Goal: Task Accomplishment & Management: Manage account settings

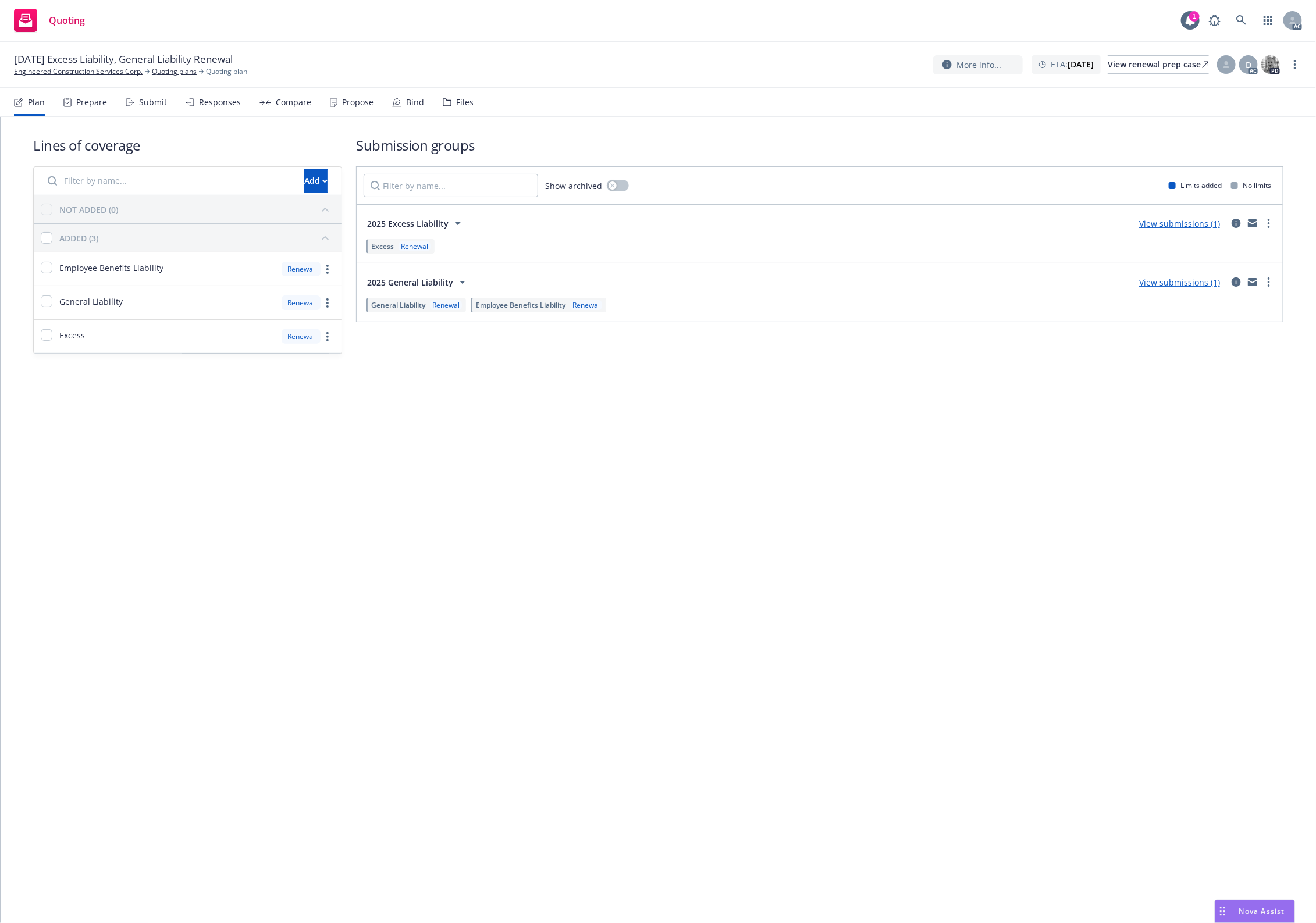
click at [446, 109] on div "Files" at bounding box center [458, 103] width 31 height 28
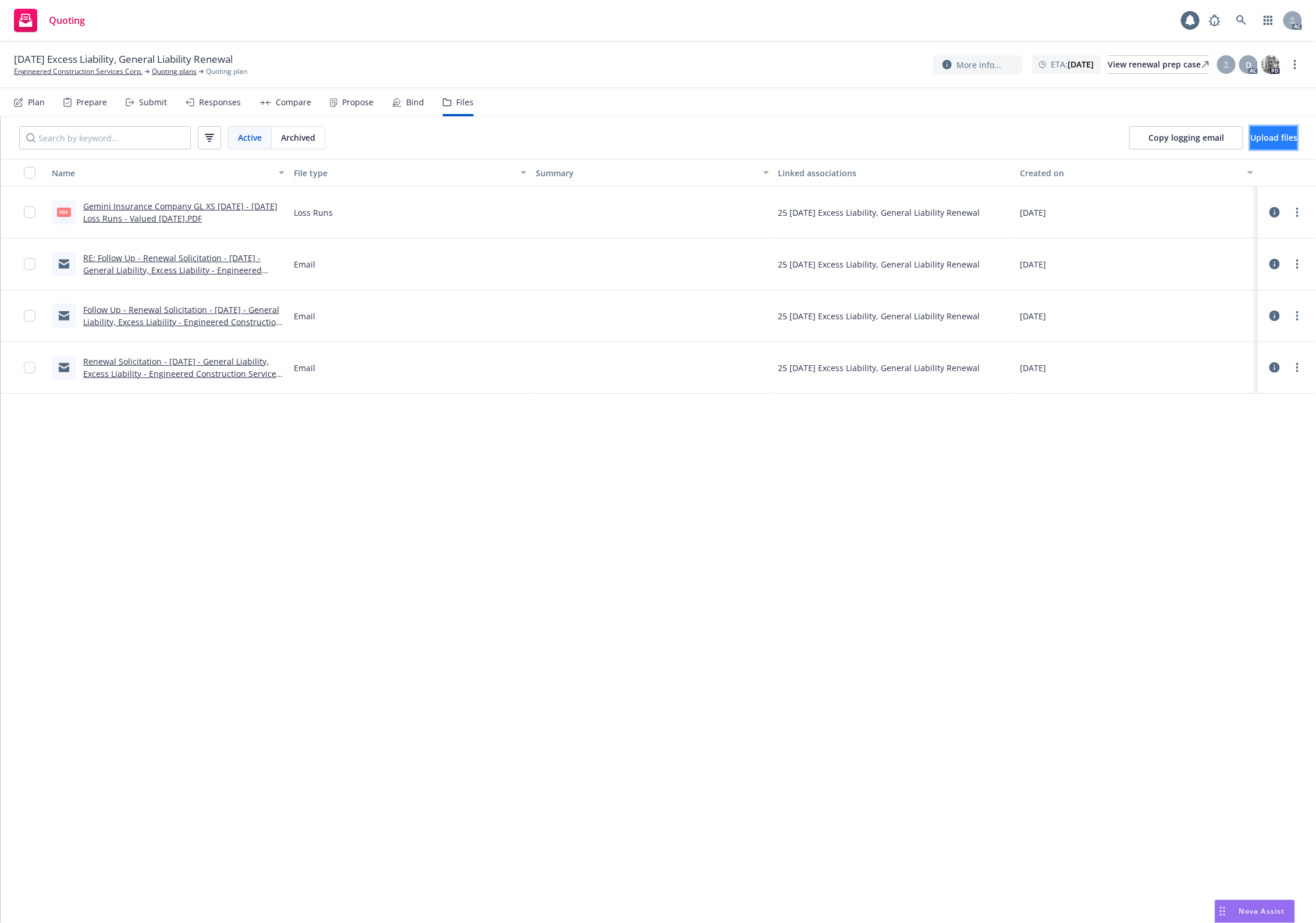
drag, startPoint x: 1251, startPoint y: 139, endPoint x: 1243, endPoint y: 141, distance: 8.2
click at [1053, 141] on span "Upload files" at bounding box center [1274, 137] width 47 height 11
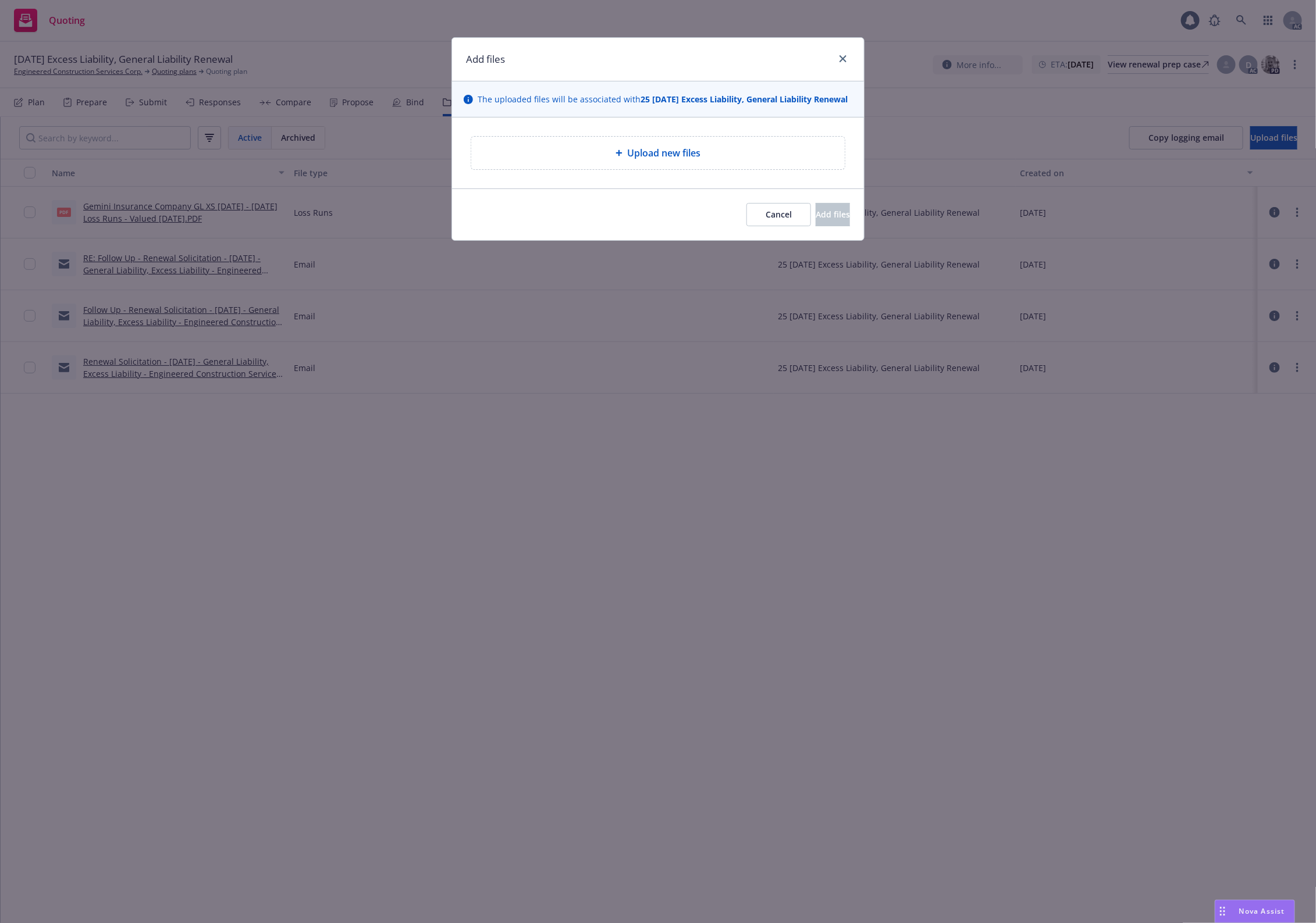
click at [533, 149] on div "Upload new files" at bounding box center [658, 153] width 374 height 33
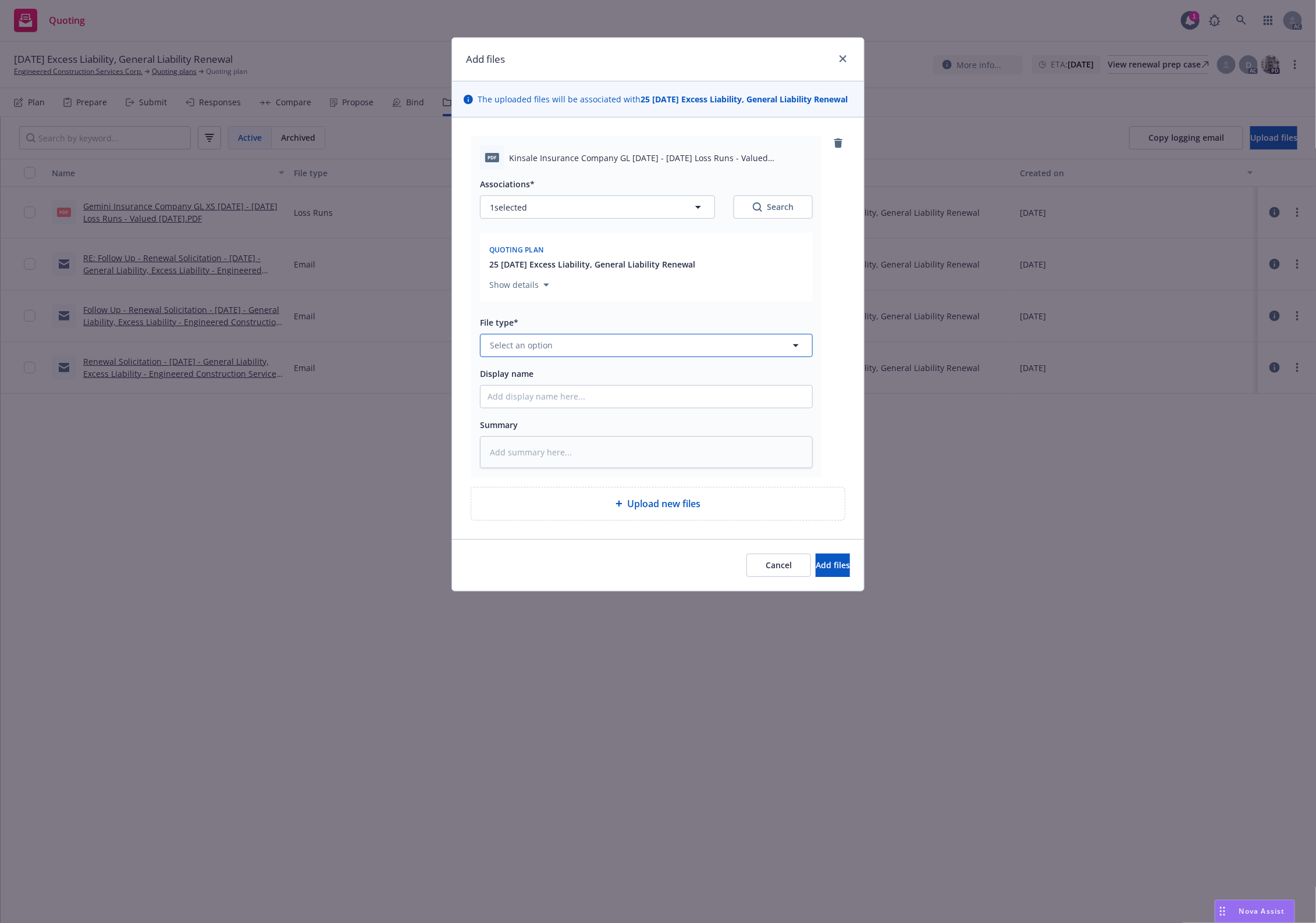
click at [511, 351] on span "Select an option" at bounding box center [521, 345] width 63 height 12
type input "`"
type textarea "x"
paste input "Loss Runs"
type input "Loss Runs"
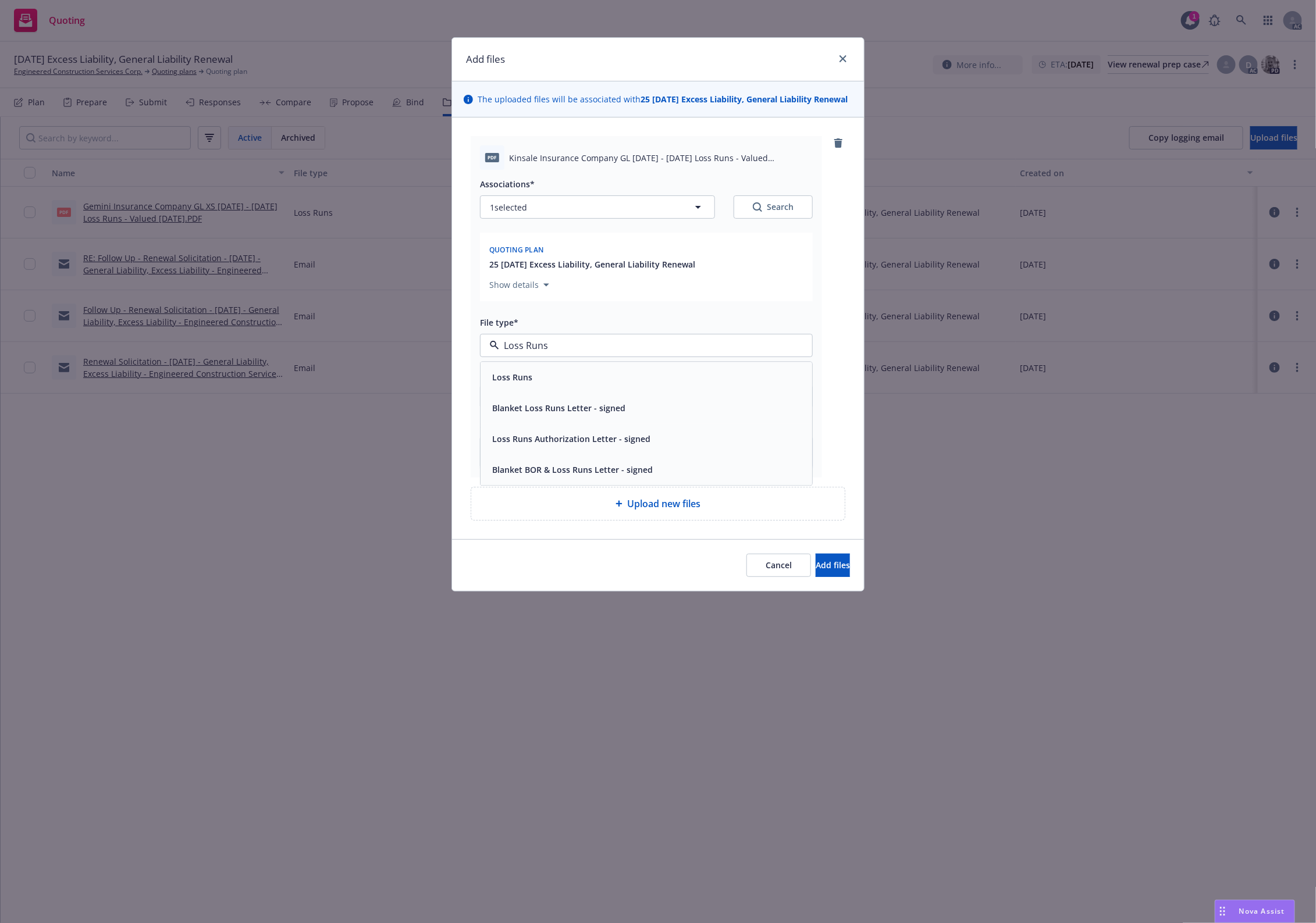
click at [496, 383] on span "Loss Runs" at bounding box center [512, 377] width 40 height 12
click at [772, 213] on div "Search" at bounding box center [773, 207] width 41 height 11
type textarea "x"
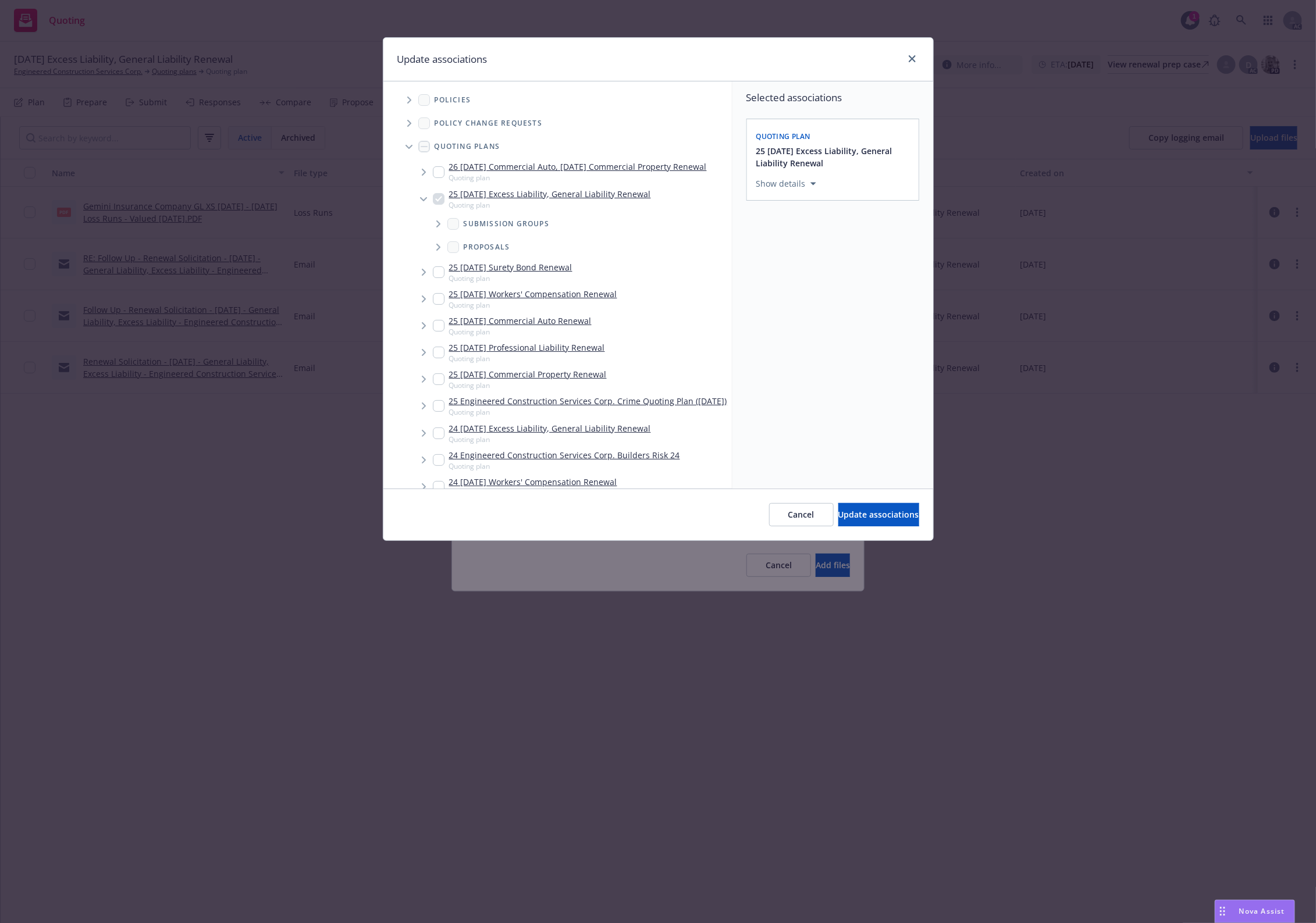
scroll to position [804, 0]
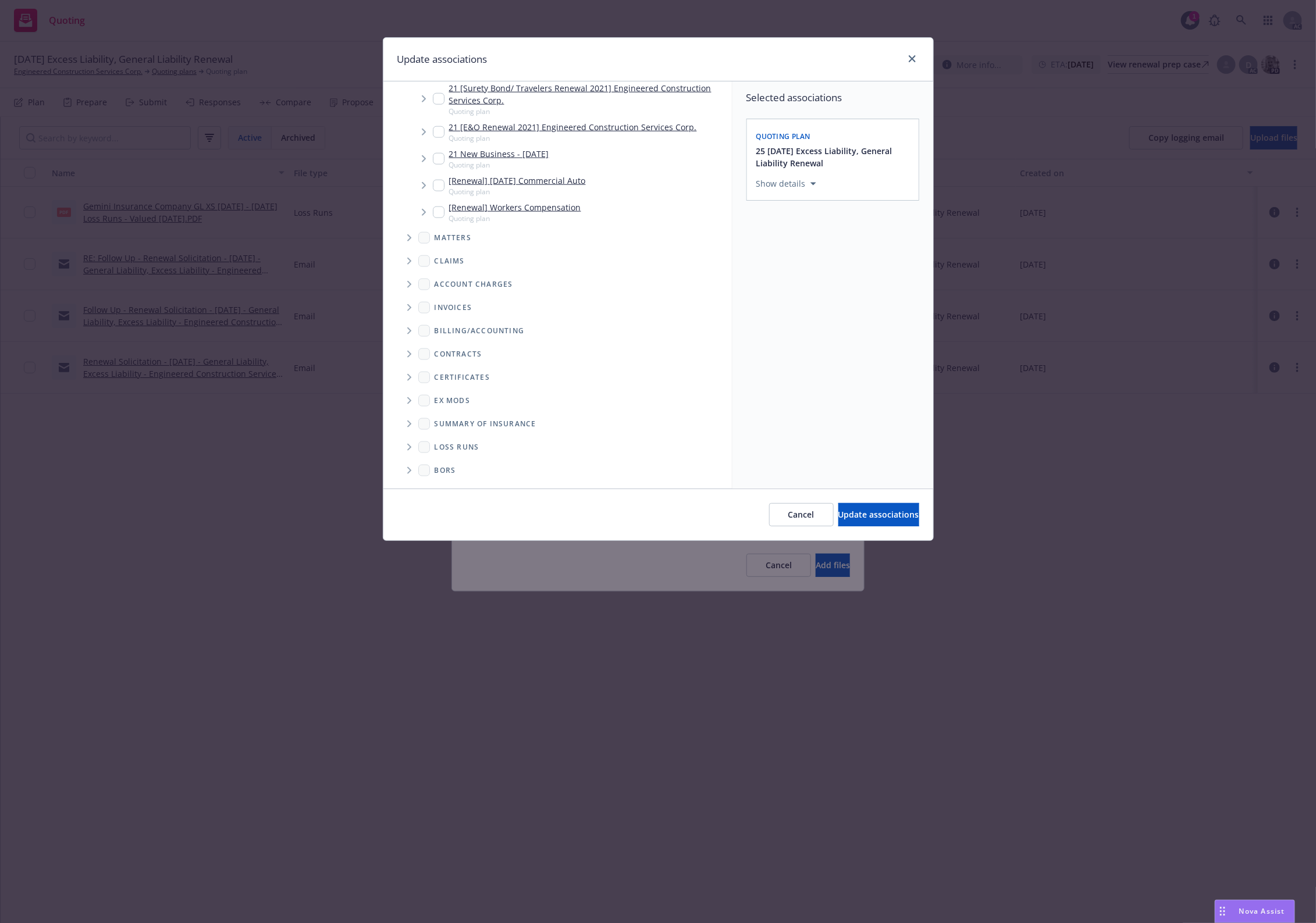
click at [402, 442] on span "Folder Tree Example" at bounding box center [409, 447] width 19 height 19
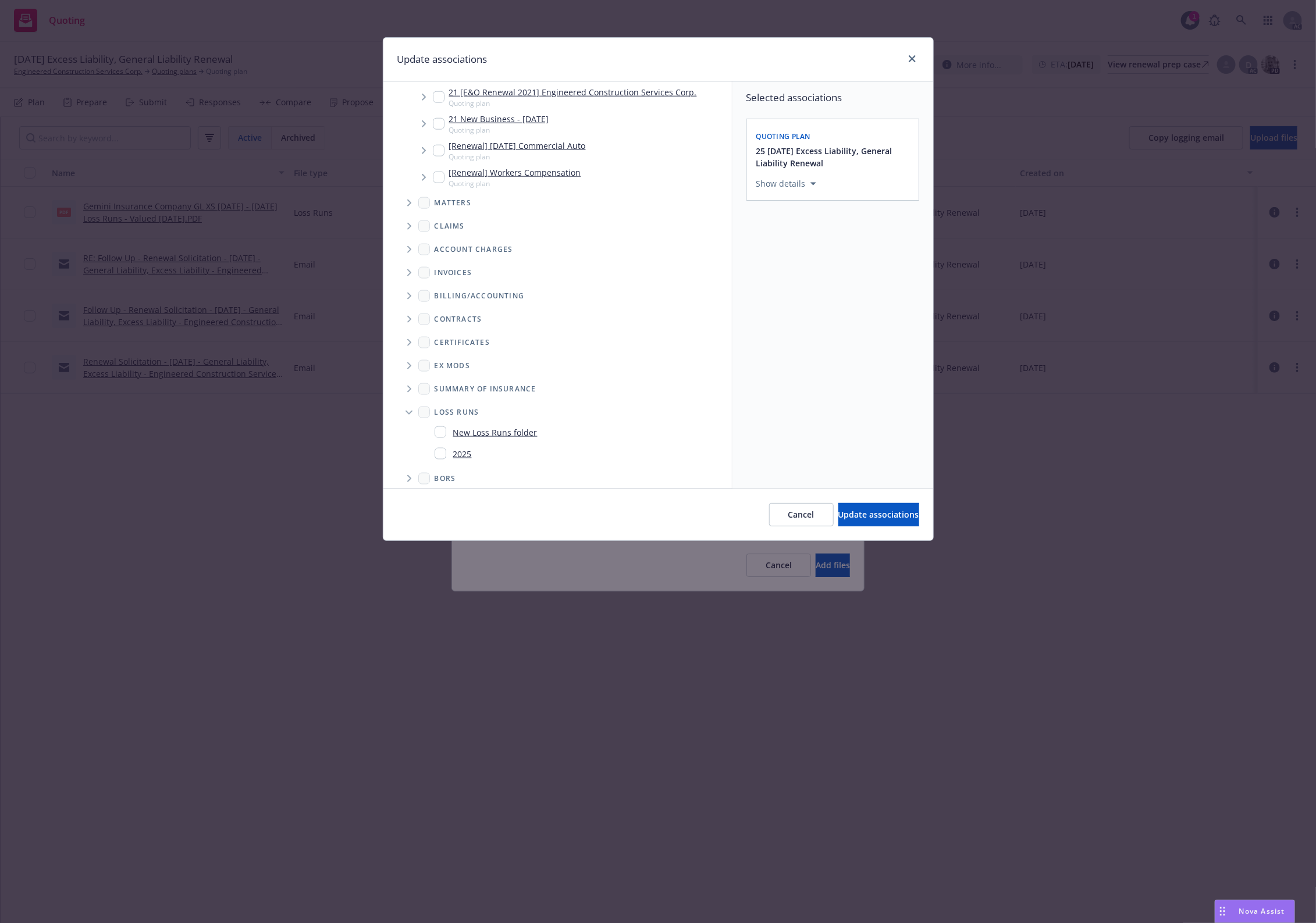
scroll to position [848, 0]
click at [463, 449] on link "2025" at bounding box center [463, 445] width 19 height 12
checkbox input "true"
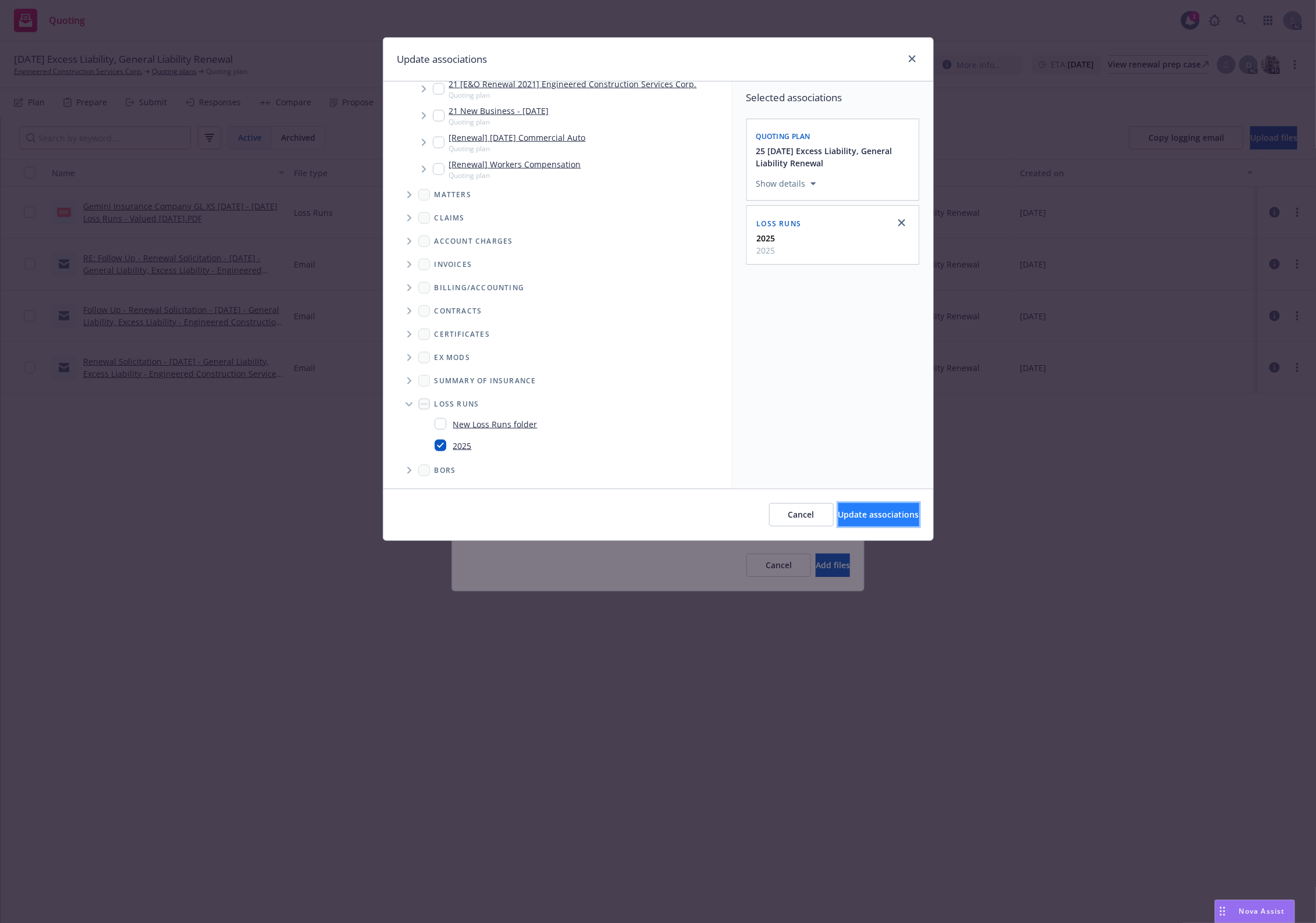
click at [840, 505] on button "Update associations" at bounding box center [878, 515] width 81 height 23
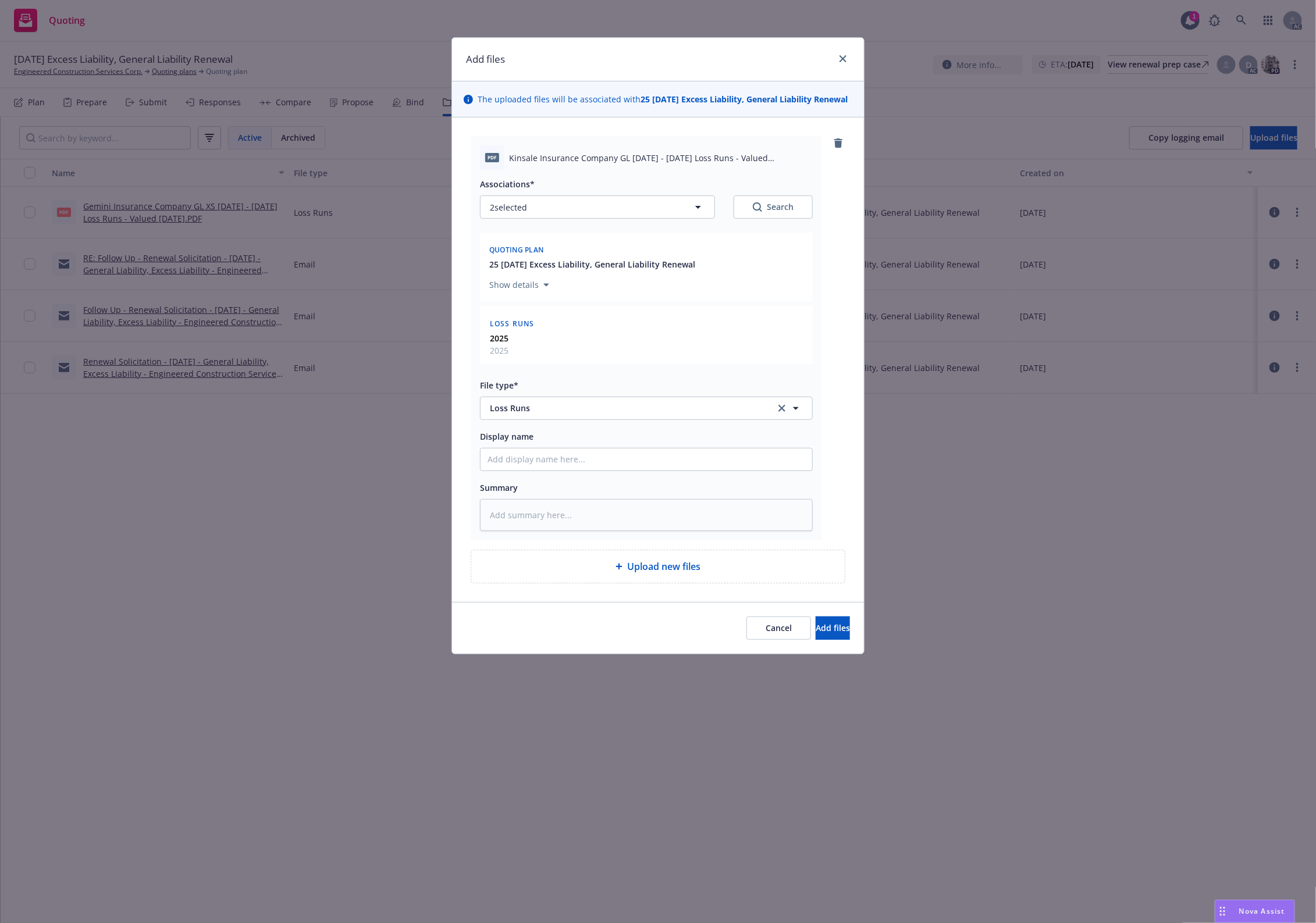
click at [796, 629] on div "Cancel Add files" at bounding box center [658, 628] width 412 height 52
click at [816, 640] on button "Add files" at bounding box center [832, 628] width 34 height 23
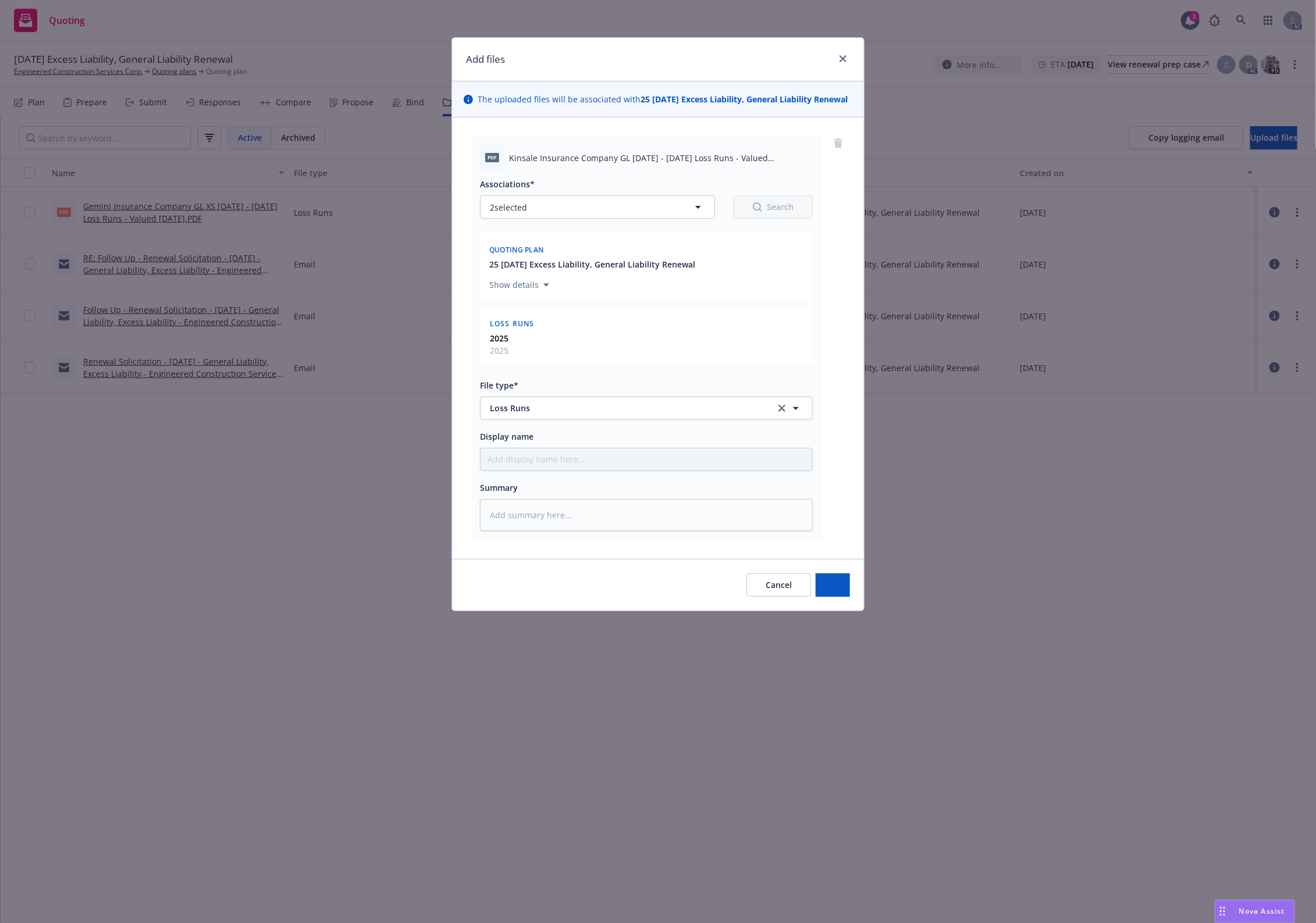
type textarea "x"
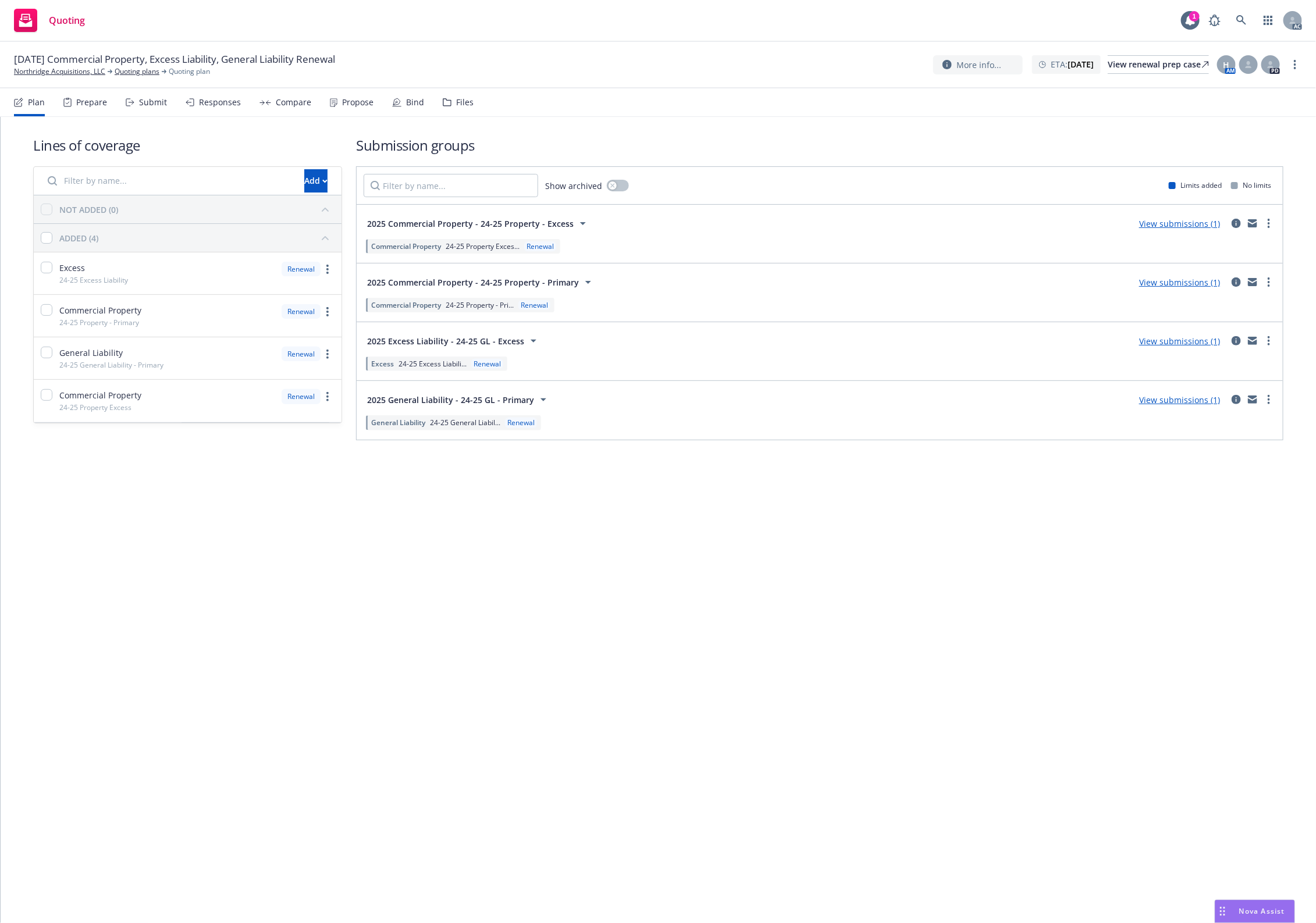
click at [450, 103] on div "Files" at bounding box center [458, 103] width 31 height 28
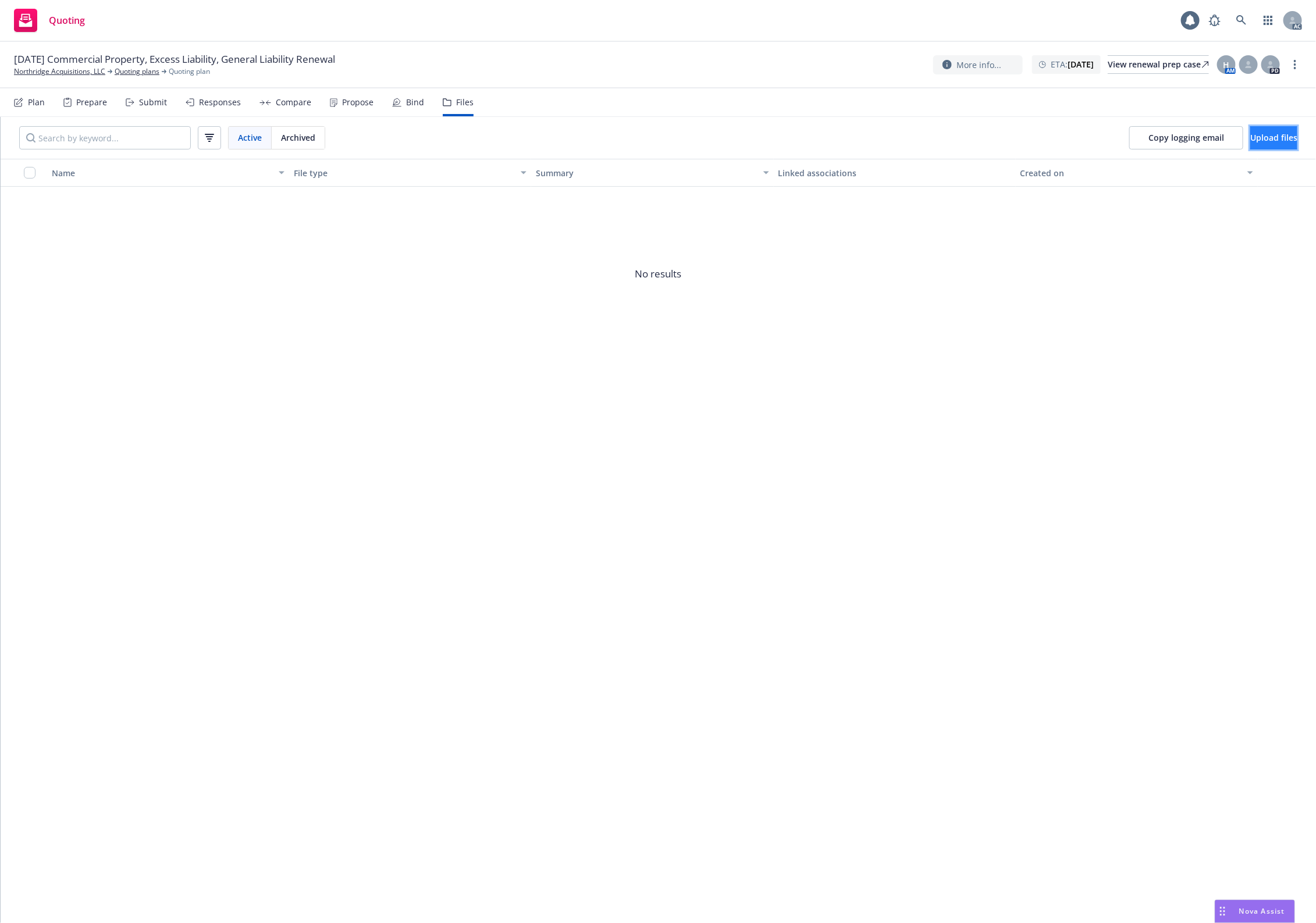
click at [1251, 144] on button "Upload files" at bounding box center [1274, 137] width 47 height 23
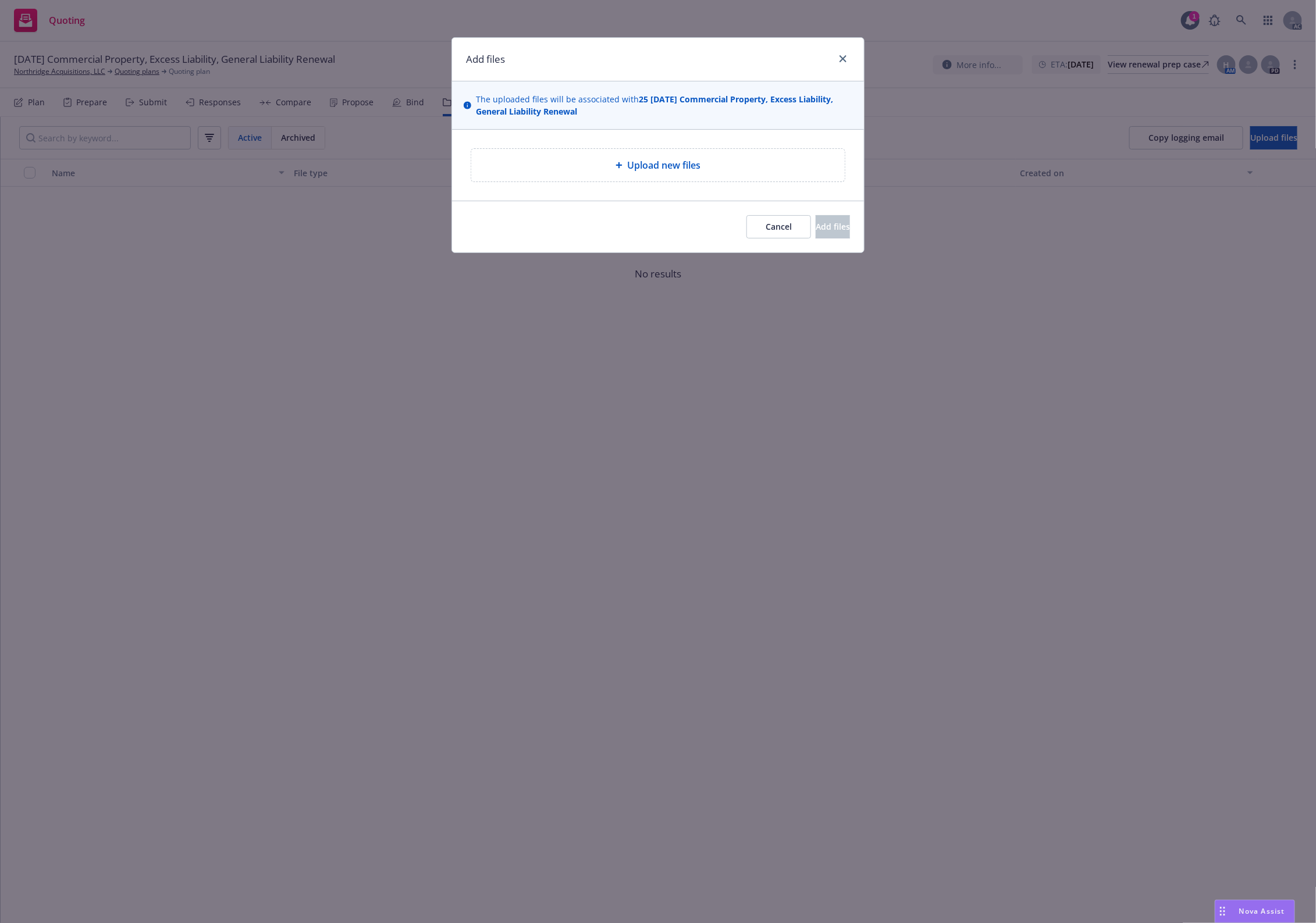
click at [688, 147] on div "Upload new files" at bounding box center [658, 165] width 412 height 71
click at [624, 179] on div "Upload new files" at bounding box center [658, 165] width 374 height 33
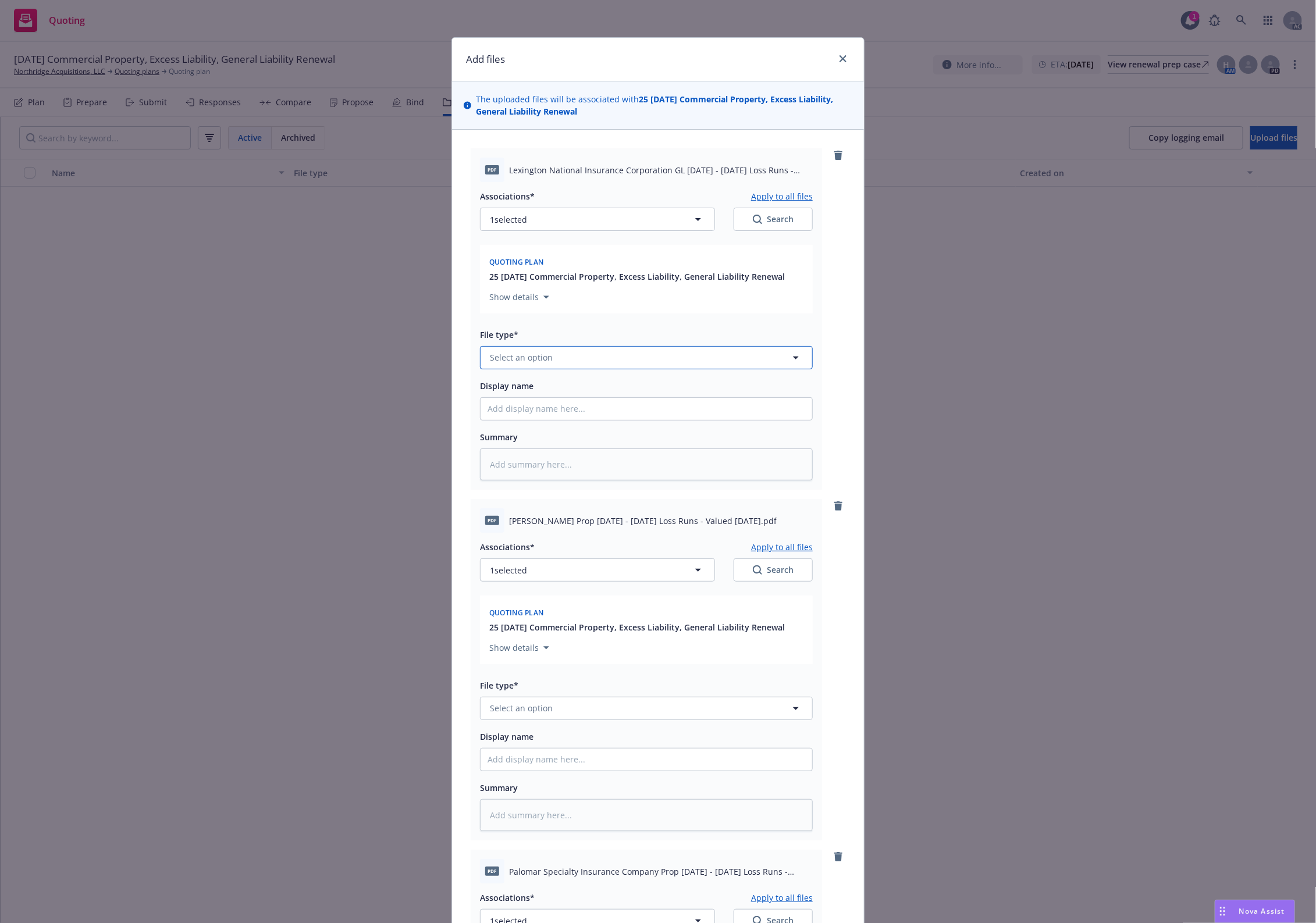
click at [586, 357] on button "Select an option" at bounding box center [646, 357] width 333 height 23
type input "`"
type textarea "x"
paste input "Loss Runs"
type input "Loss Runs"
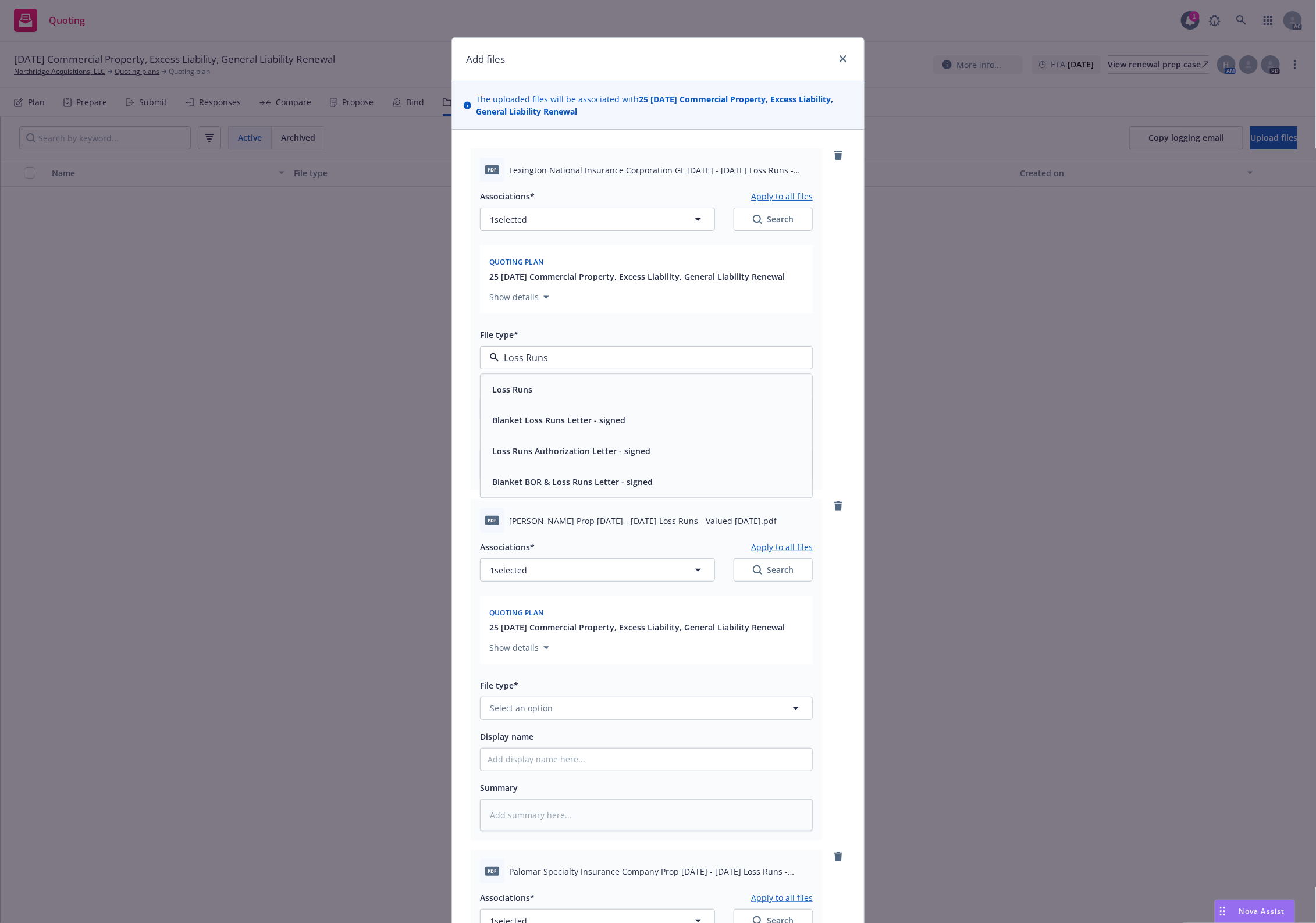
click at [528, 389] on div "Loss Runs" at bounding box center [646, 389] width 317 height 17
type textarea "x"
click at [579, 701] on button "Select an option" at bounding box center [646, 708] width 333 height 23
paste input "Loss Runs"
type input "Loss Runs"
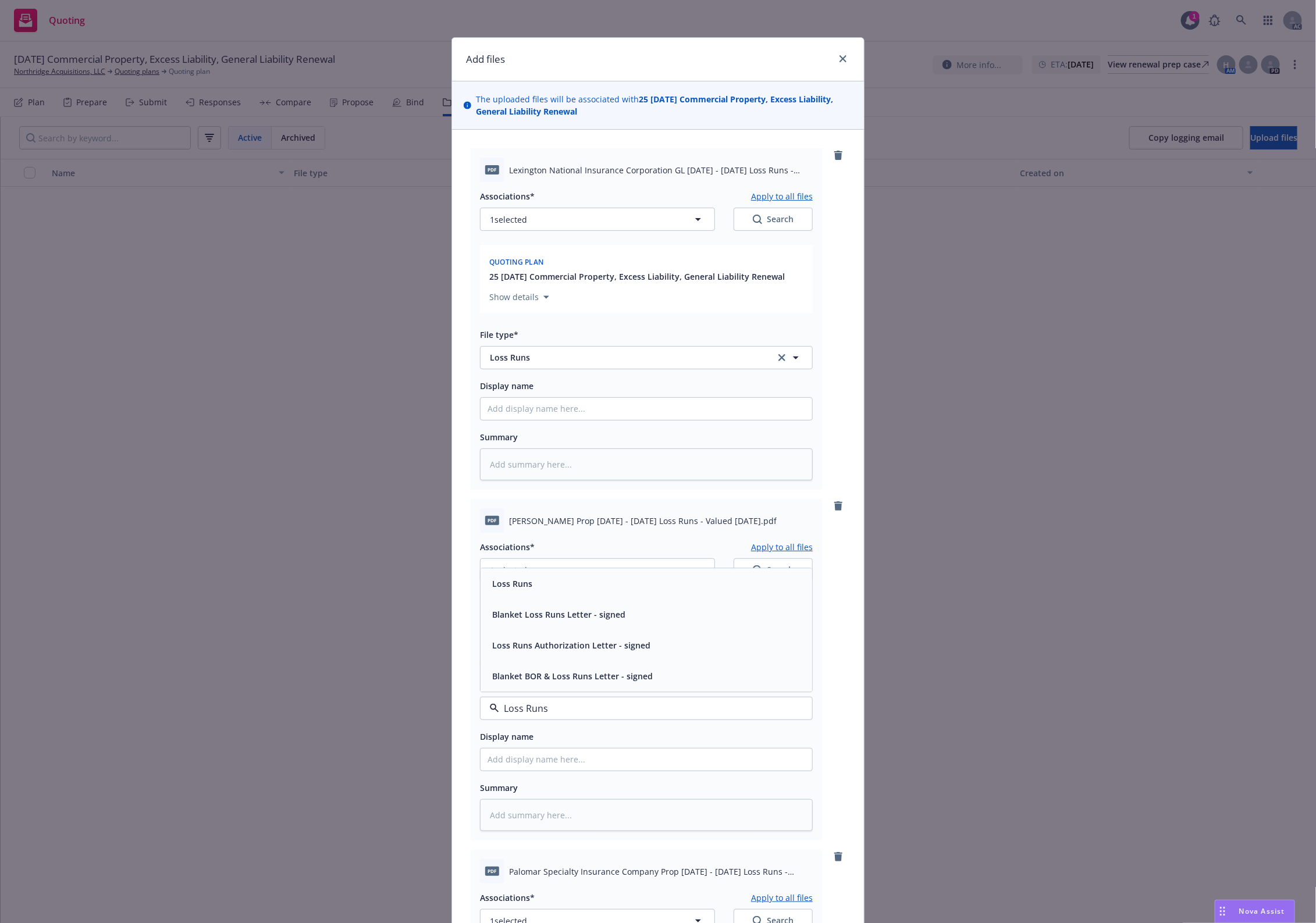
click at [536, 581] on div "Loss Runs" at bounding box center [646, 584] width 317 height 17
type textarea "x"
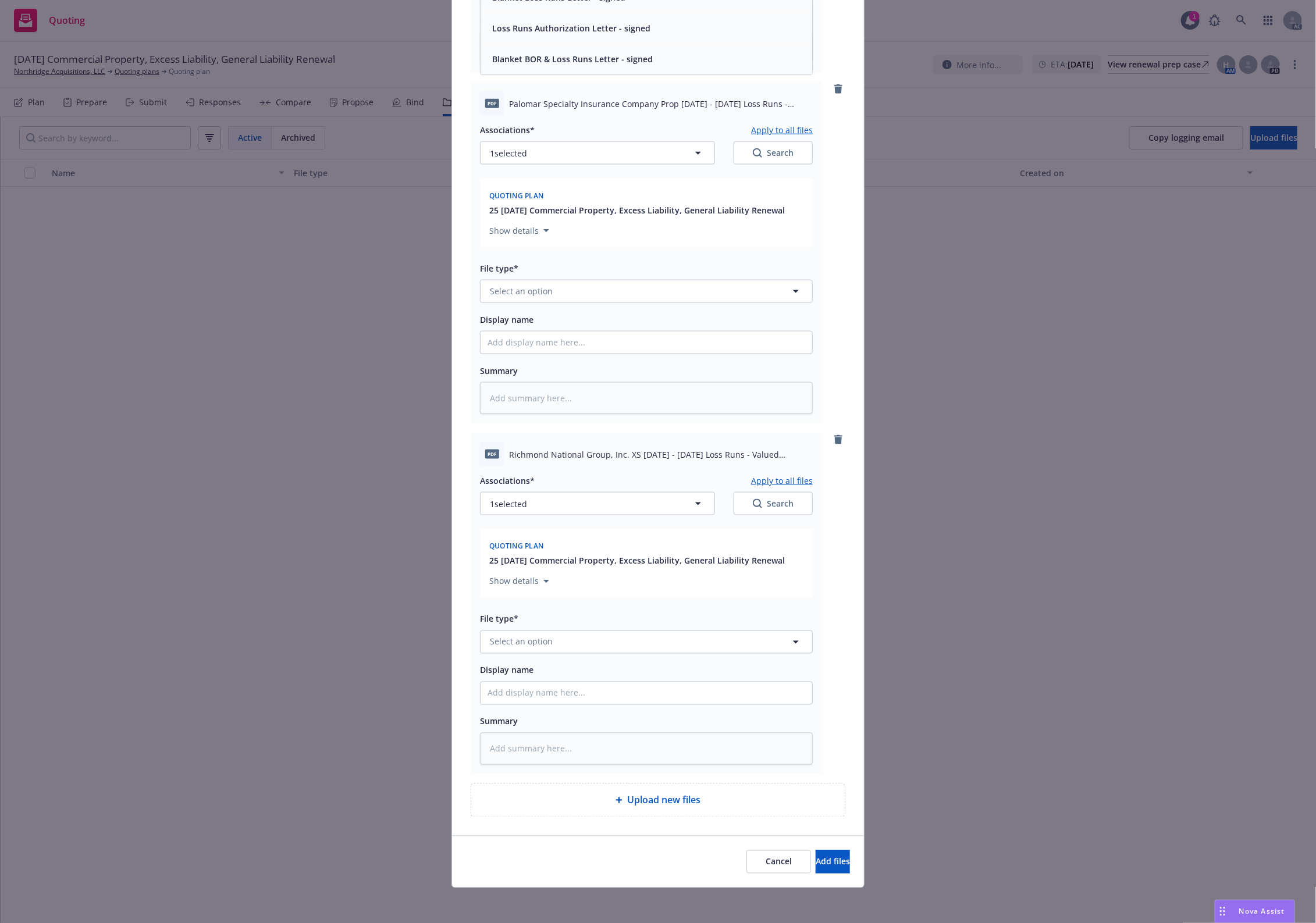
scroll to position [772, 0]
click at [518, 298] on button "Select an option" at bounding box center [646, 289] width 333 height 23
paste input "Loss Runs"
type input "Loss Runs"
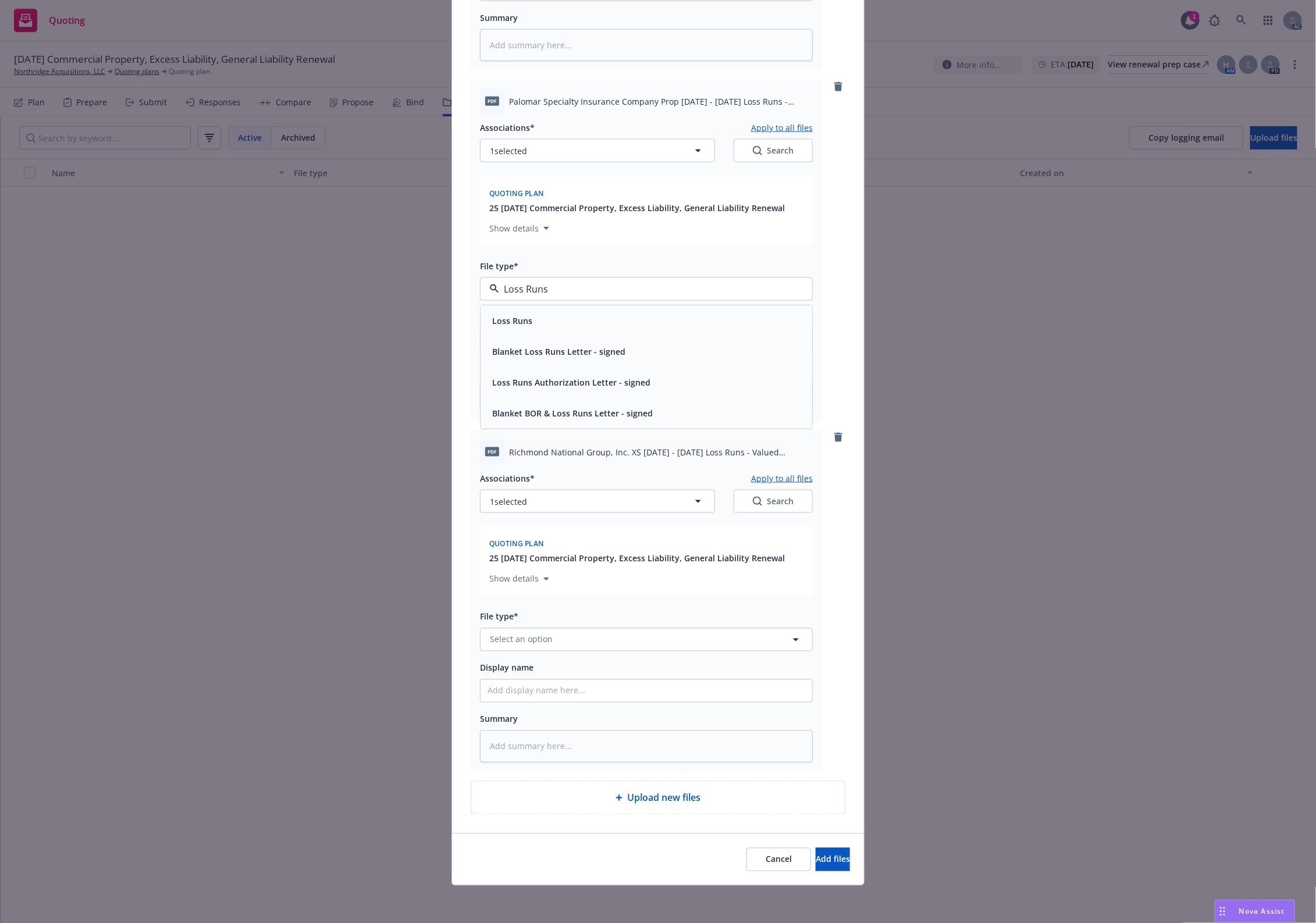
click at [506, 319] on span "Loss Runs" at bounding box center [512, 321] width 40 height 12
type textarea "x"
drag, startPoint x: 528, startPoint y: 612, endPoint x: 519, endPoint y: 642, distance: 31.3
click at [526, 627] on div "File type* Select an option" at bounding box center [646, 630] width 333 height 42
click at [519, 640] on span "Select an option" at bounding box center [521, 640] width 63 height 12
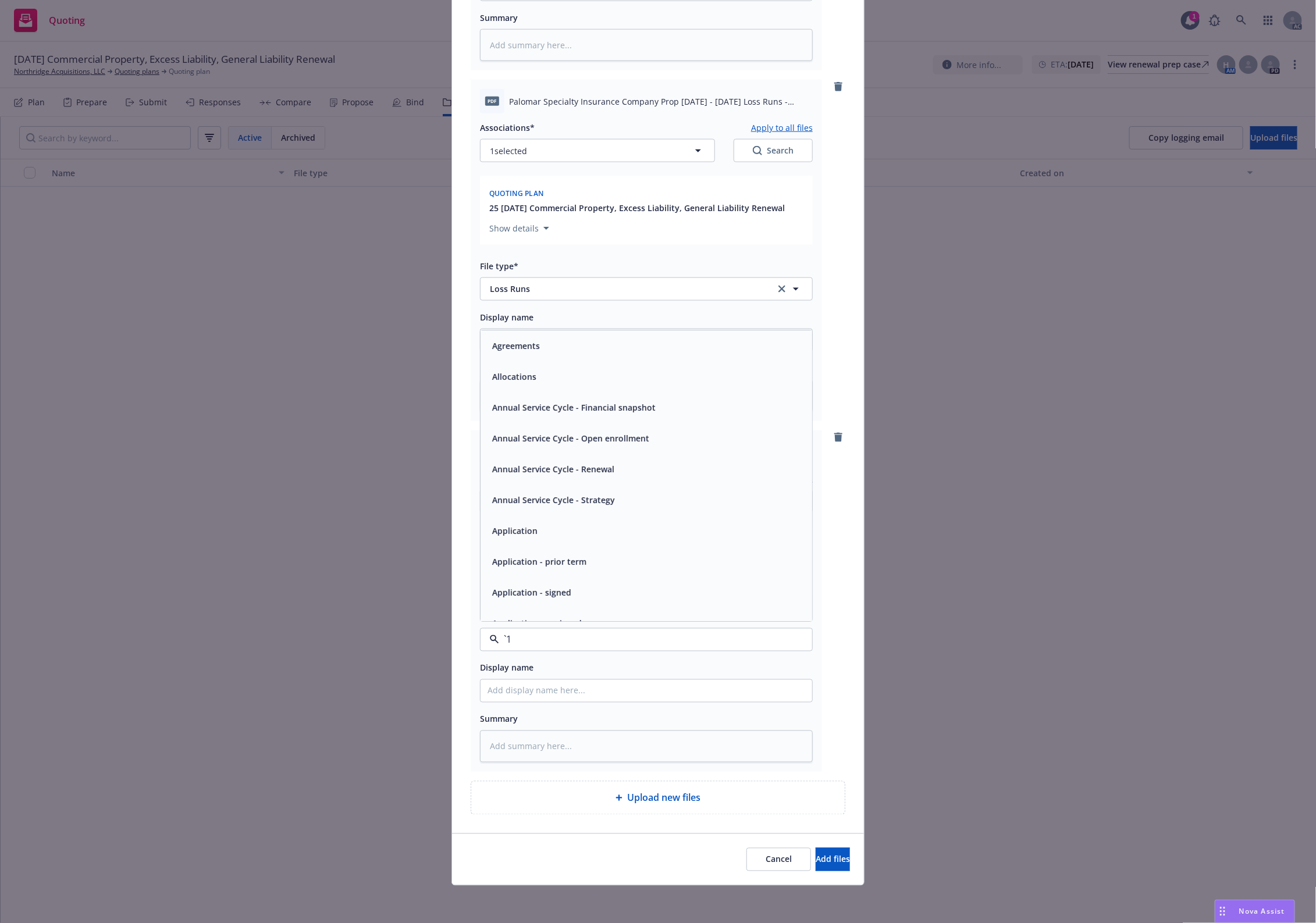
paste input "Loss Runs"
type input "Loss Runs"
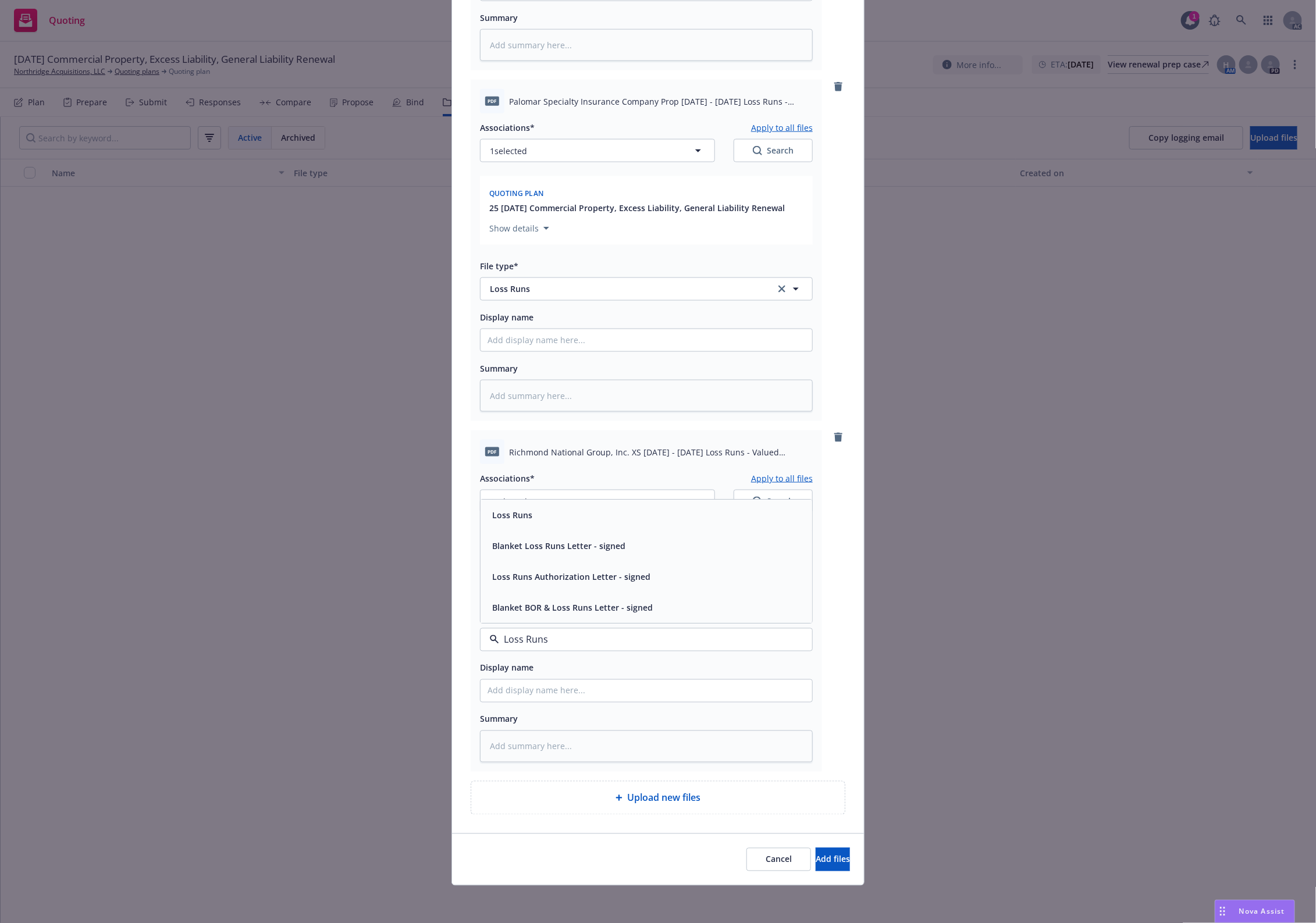
click at [524, 507] on div "Loss Runs" at bounding box center [511, 515] width 47 height 17
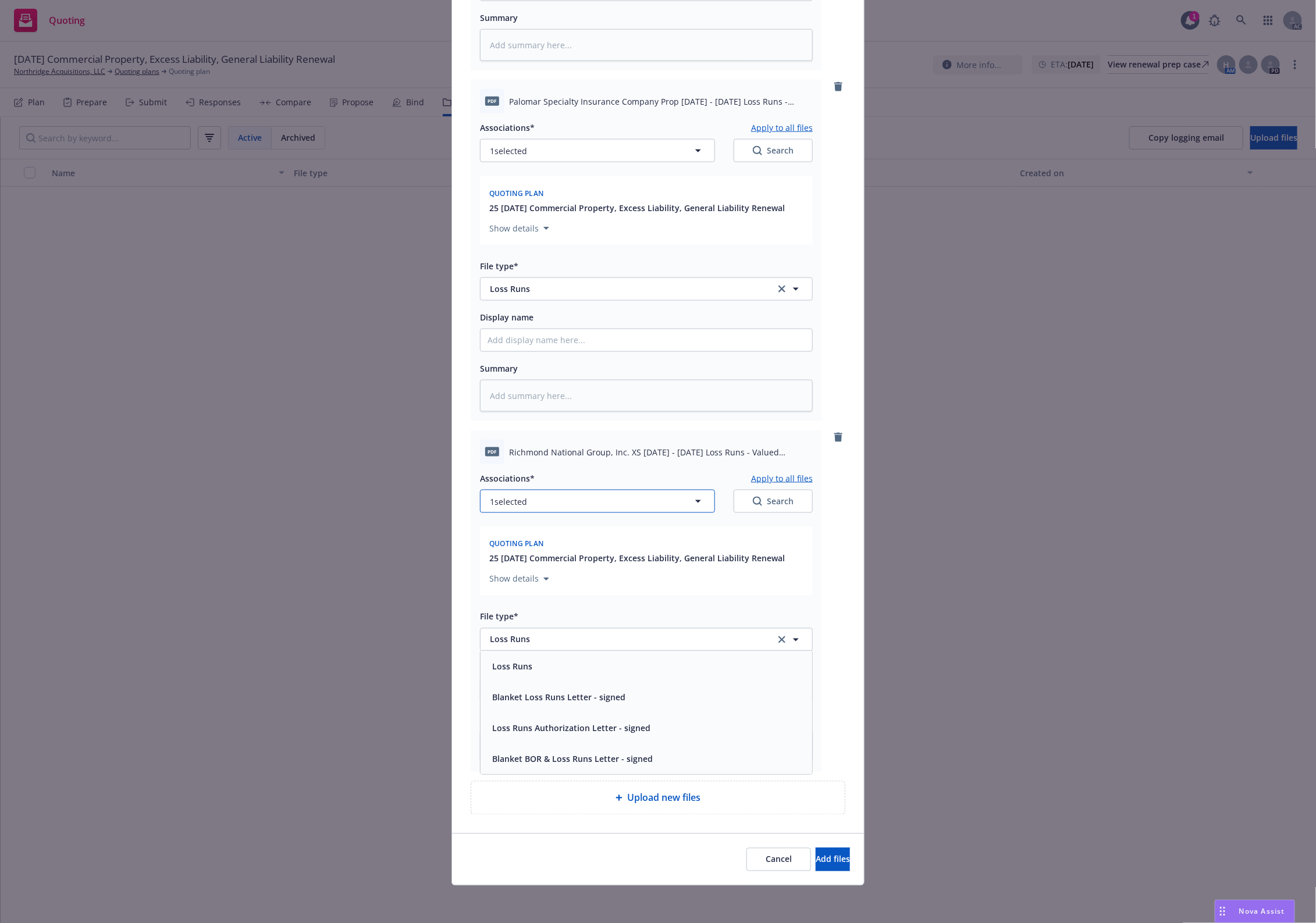
click at [524, 507] on button "1 selected" at bounding box center [598, 501] width 235 height 23
type textarea "x"
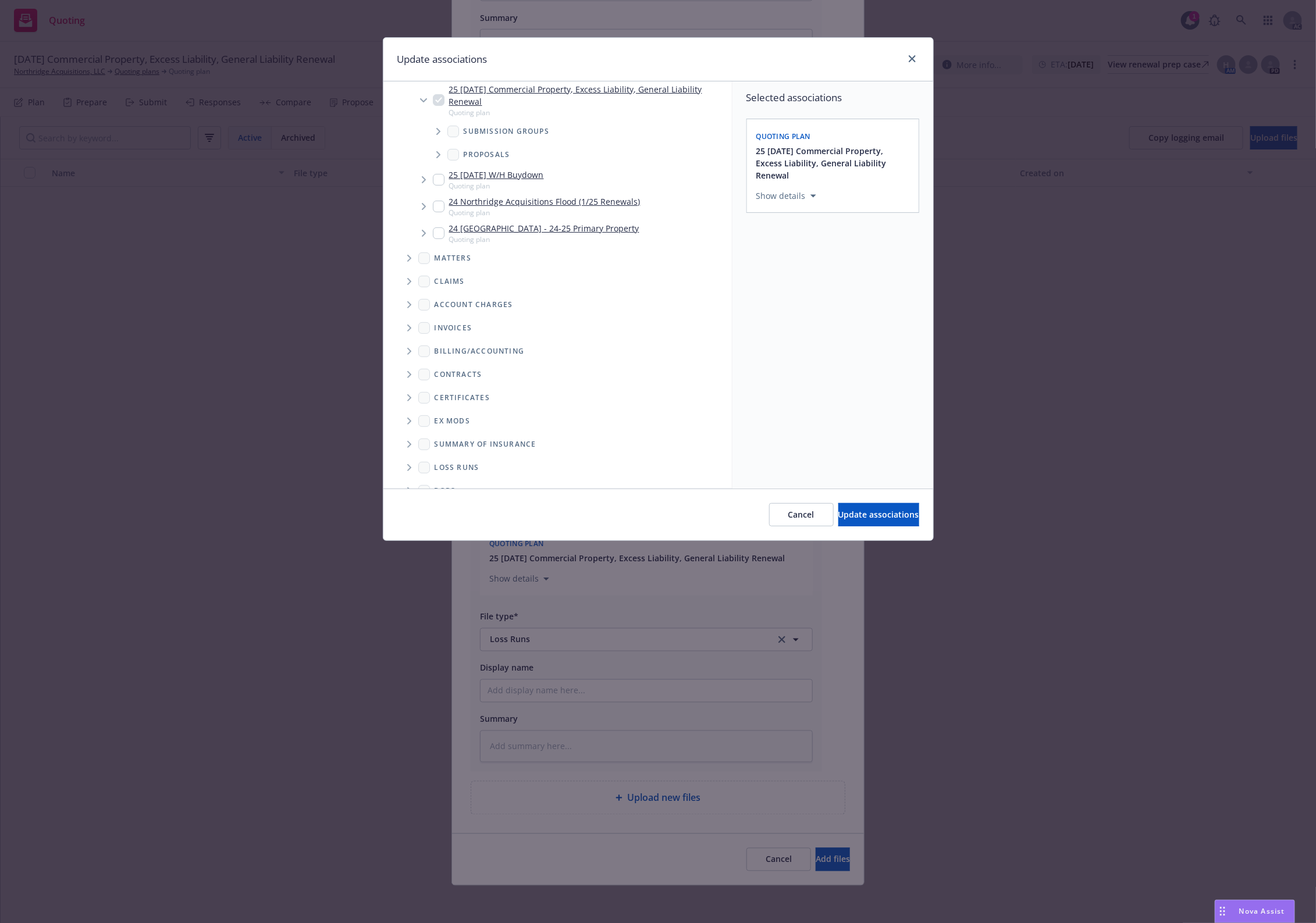
scroll to position [125, 0]
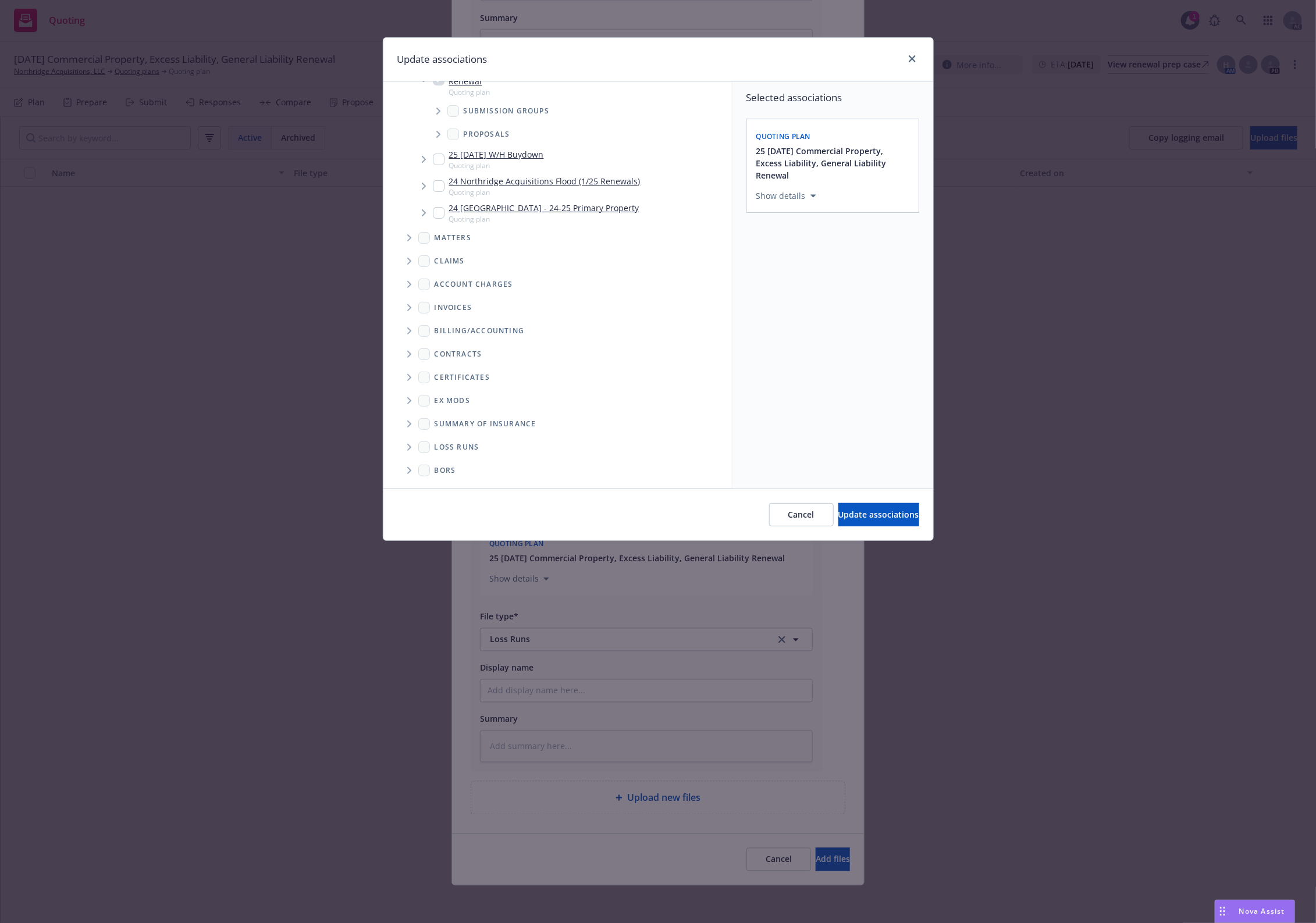
click at [410, 437] on div "Loss Runs" at bounding box center [566, 447] width 332 height 23
click at [408, 444] on icon "Folder Tree Example" at bounding box center [410, 447] width 5 height 7
click at [478, 454] on div "New Loss Runs folder" at bounding box center [486, 446] width 103 height 17
checkbox input "true"
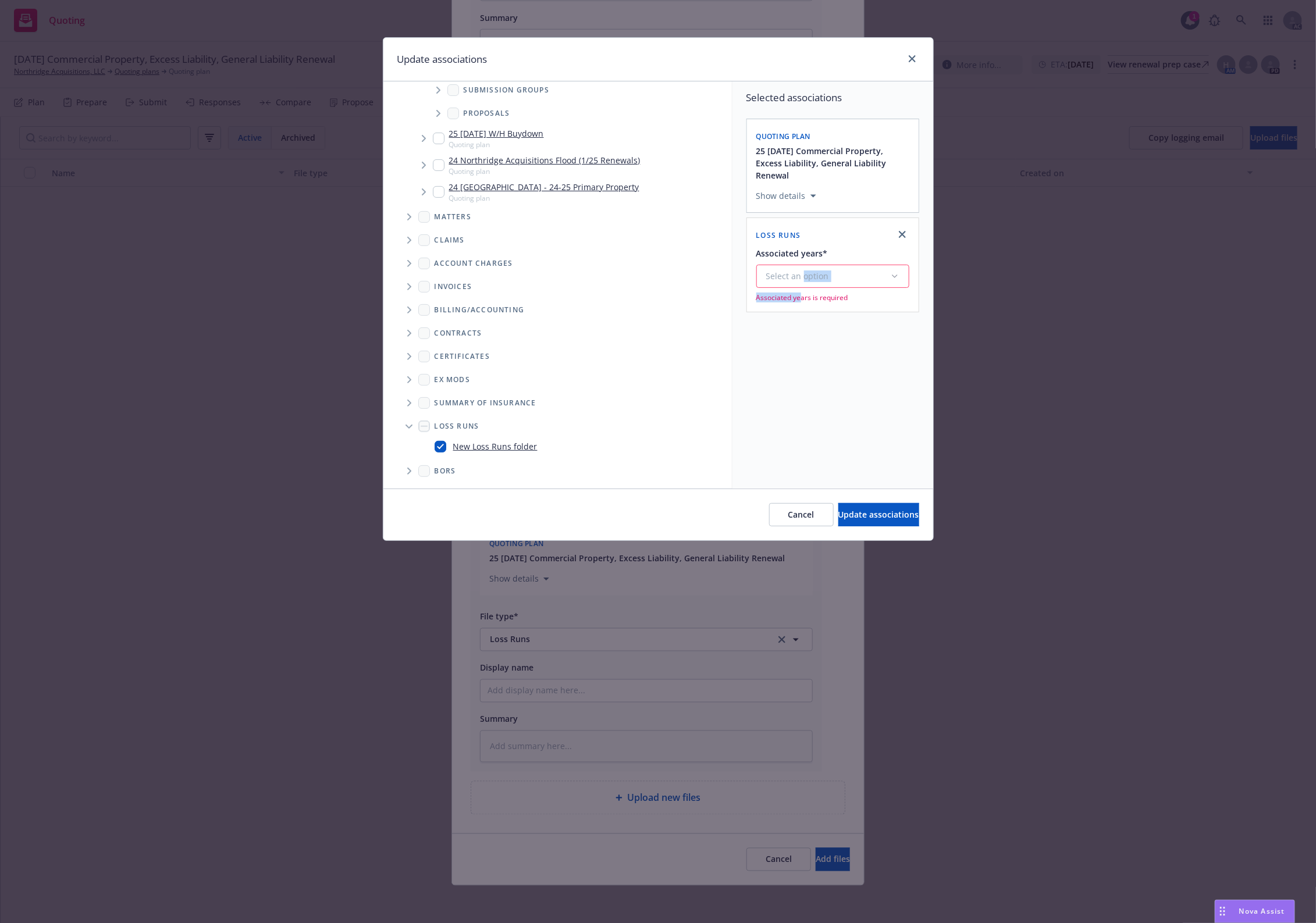
drag, startPoint x: 802, startPoint y: 298, endPoint x: 804, endPoint y: 287, distance: 11.2
click at [804, 287] on div "Select an option Associated years is required" at bounding box center [832, 283] width 153 height 38
click at [806, 282] on div "Select an option" at bounding box center [828, 276] width 124 height 11
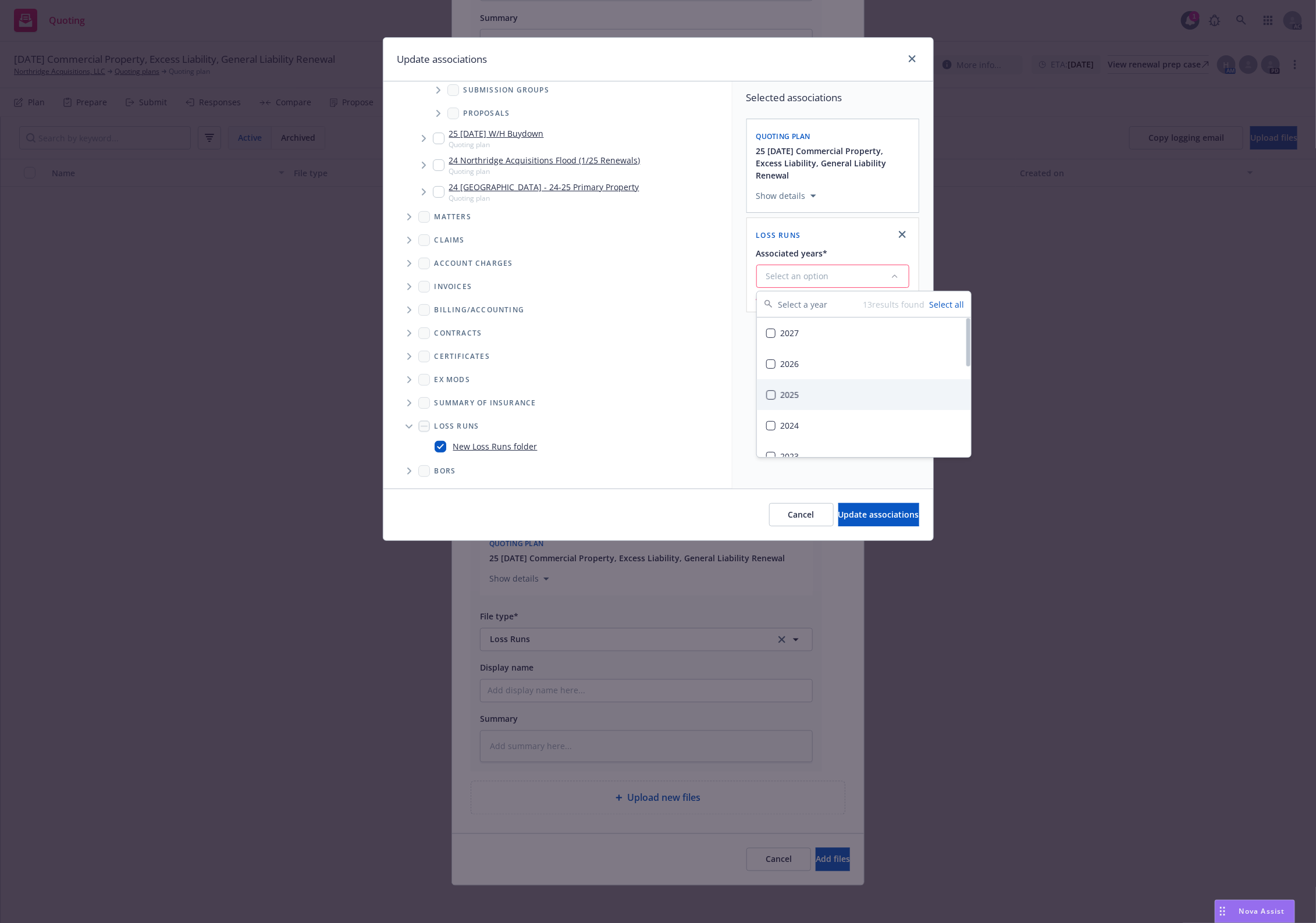
click at [784, 396] on div "2025" at bounding box center [864, 395] width 214 height 31
click at [838, 521] on button "Update associations" at bounding box center [878, 515] width 81 height 23
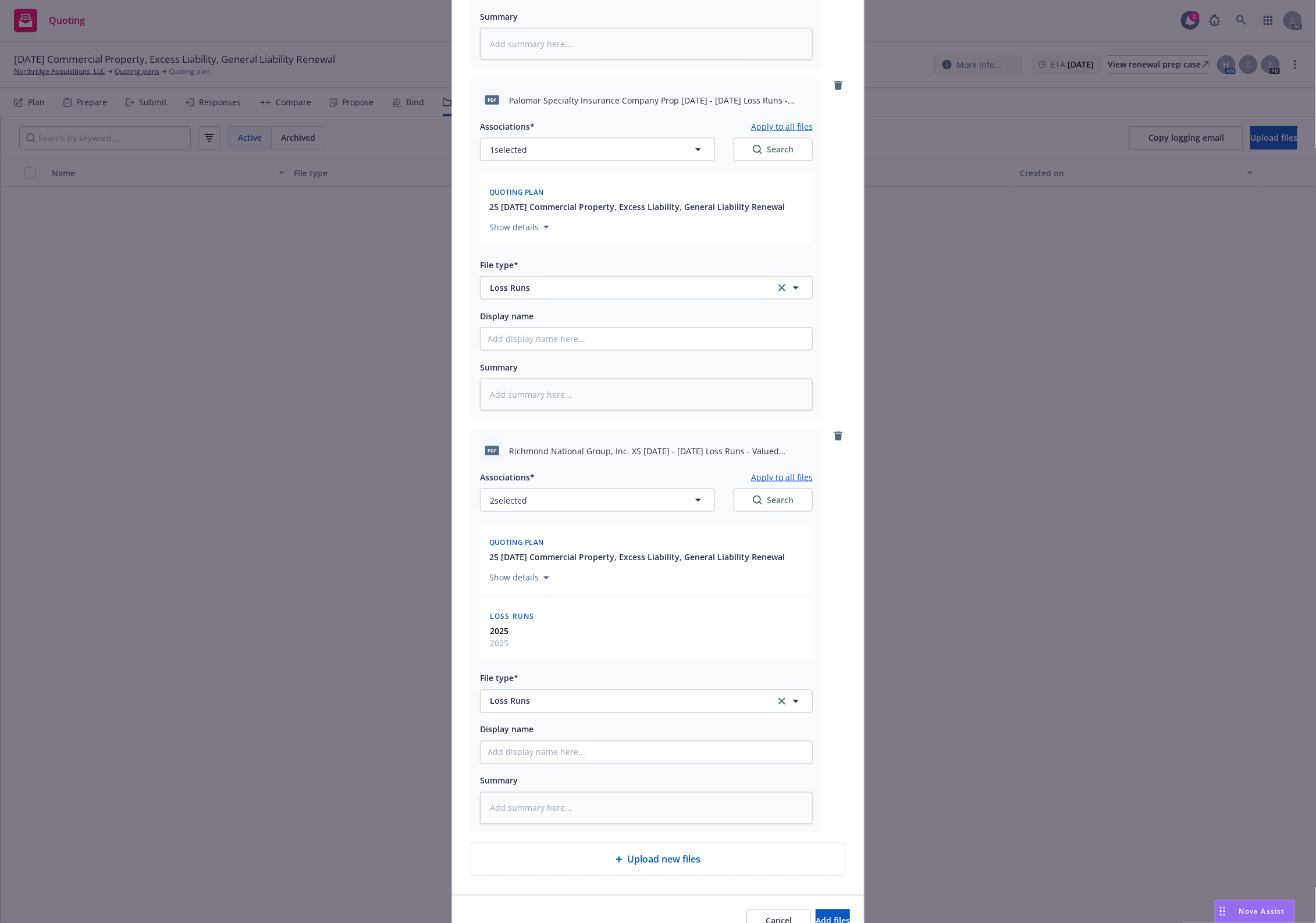
click at [797, 466] on div "Associations* Apply to all files 2 selected Search Quoting plan 25 11/15/25 Com…" at bounding box center [646, 644] width 333 height 361
click at [786, 475] on button "Apply to all files" at bounding box center [782, 477] width 61 height 14
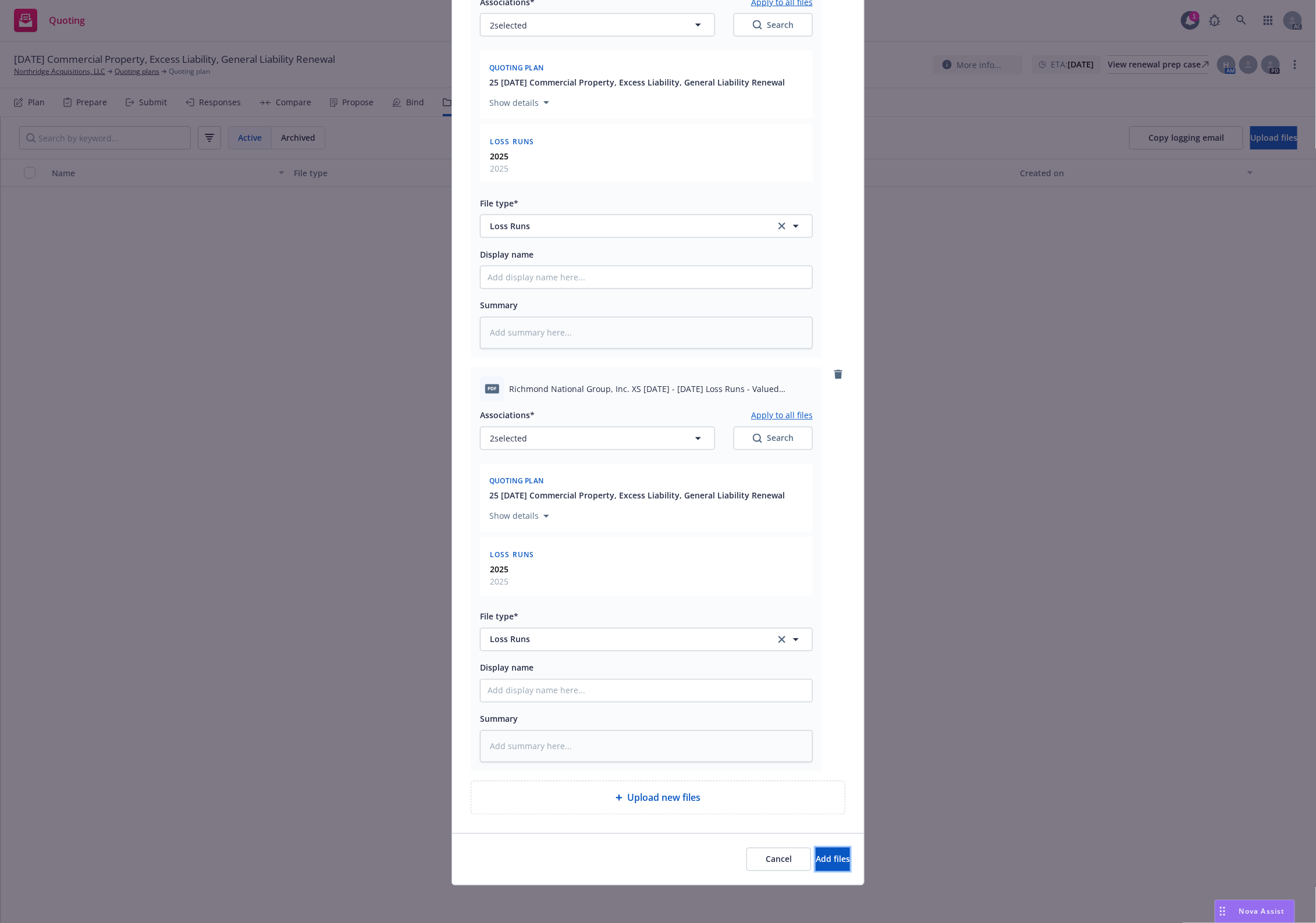
drag, startPoint x: 809, startPoint y: 858, endPoint x: 806, endPoint y: 758, distance: 100.0
click at [816, 854] on span "Add files" at bounding box center [832, 860] width 34 height 11
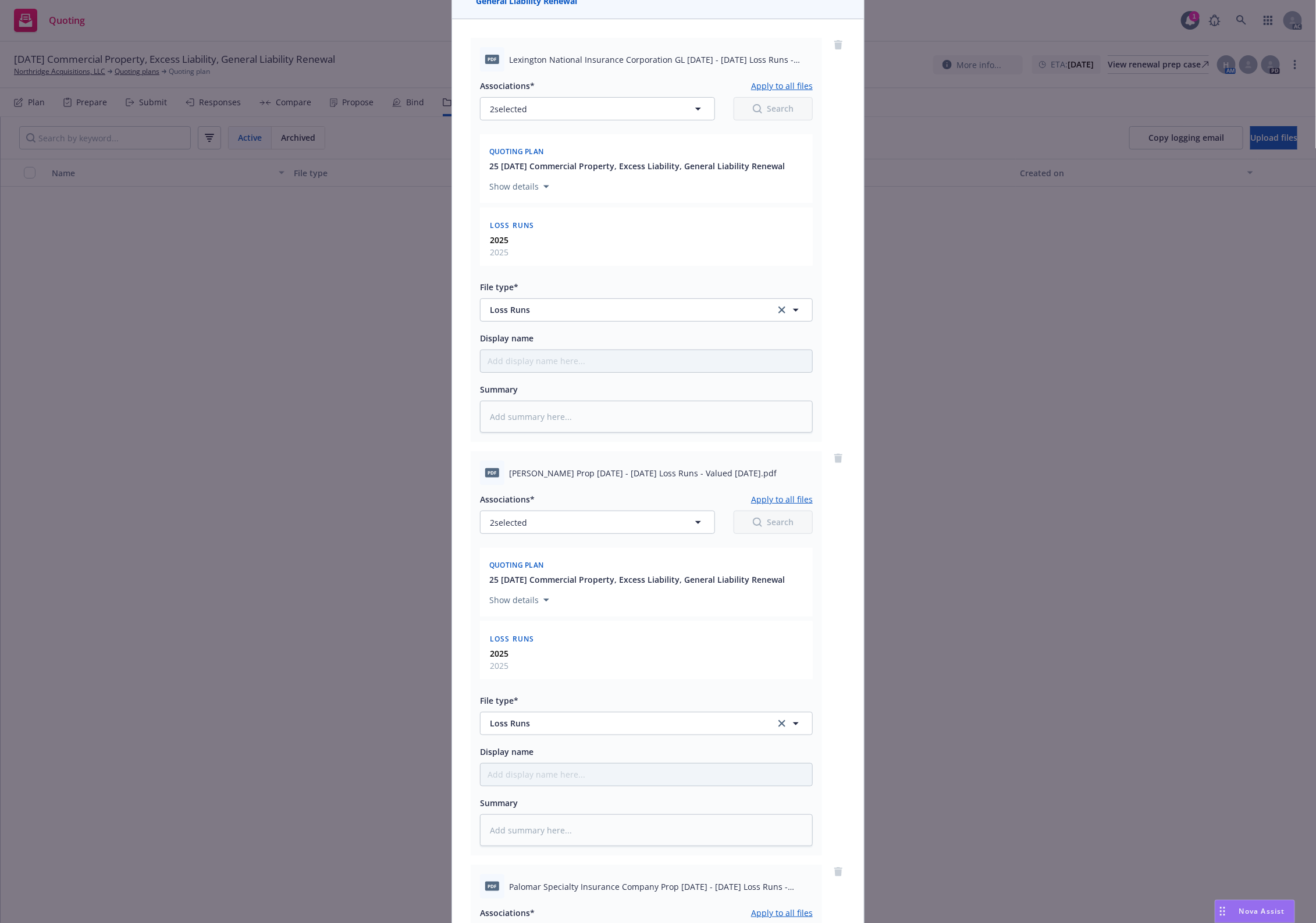
scroll to position [0, 0]
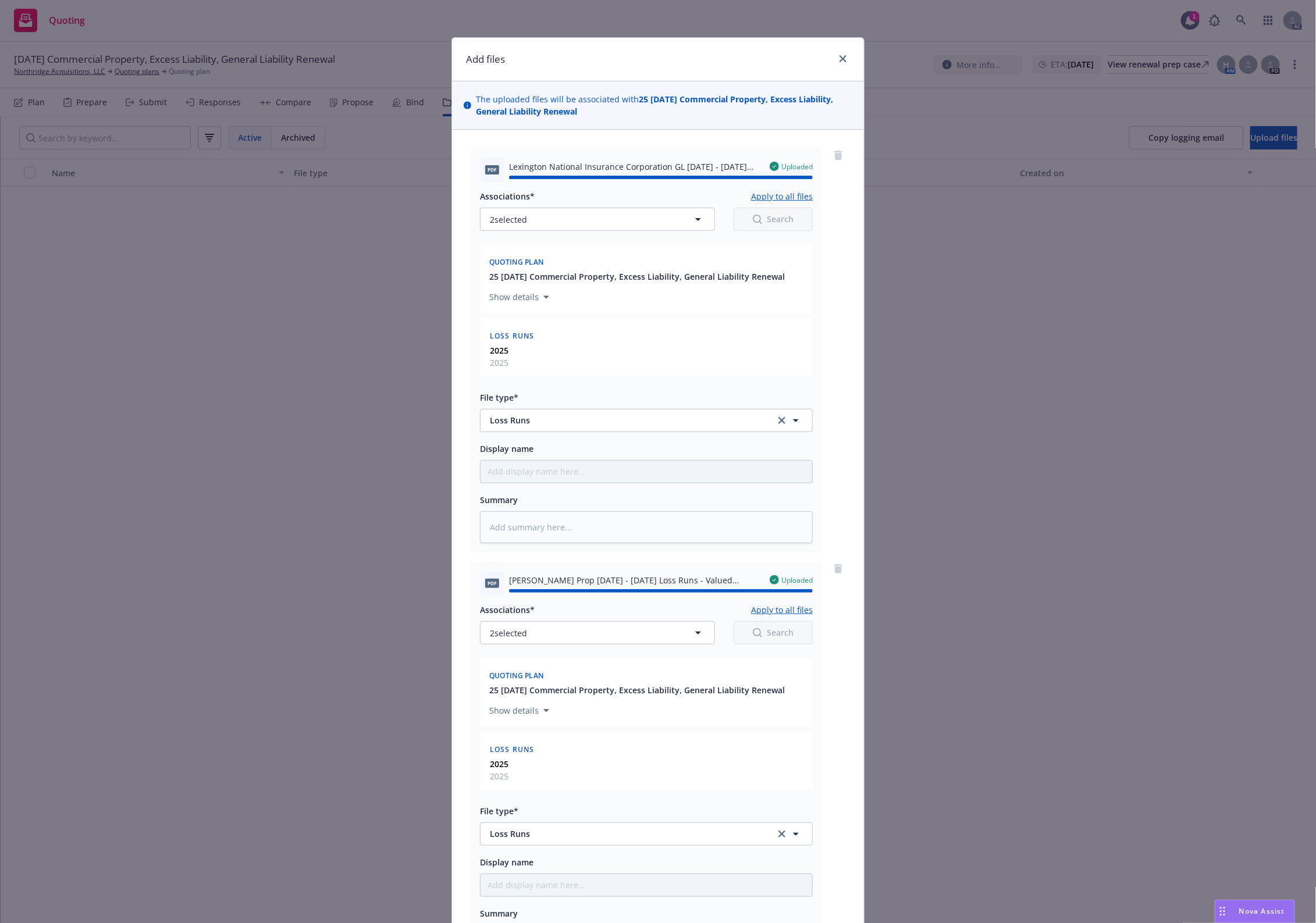
type textarea "x"
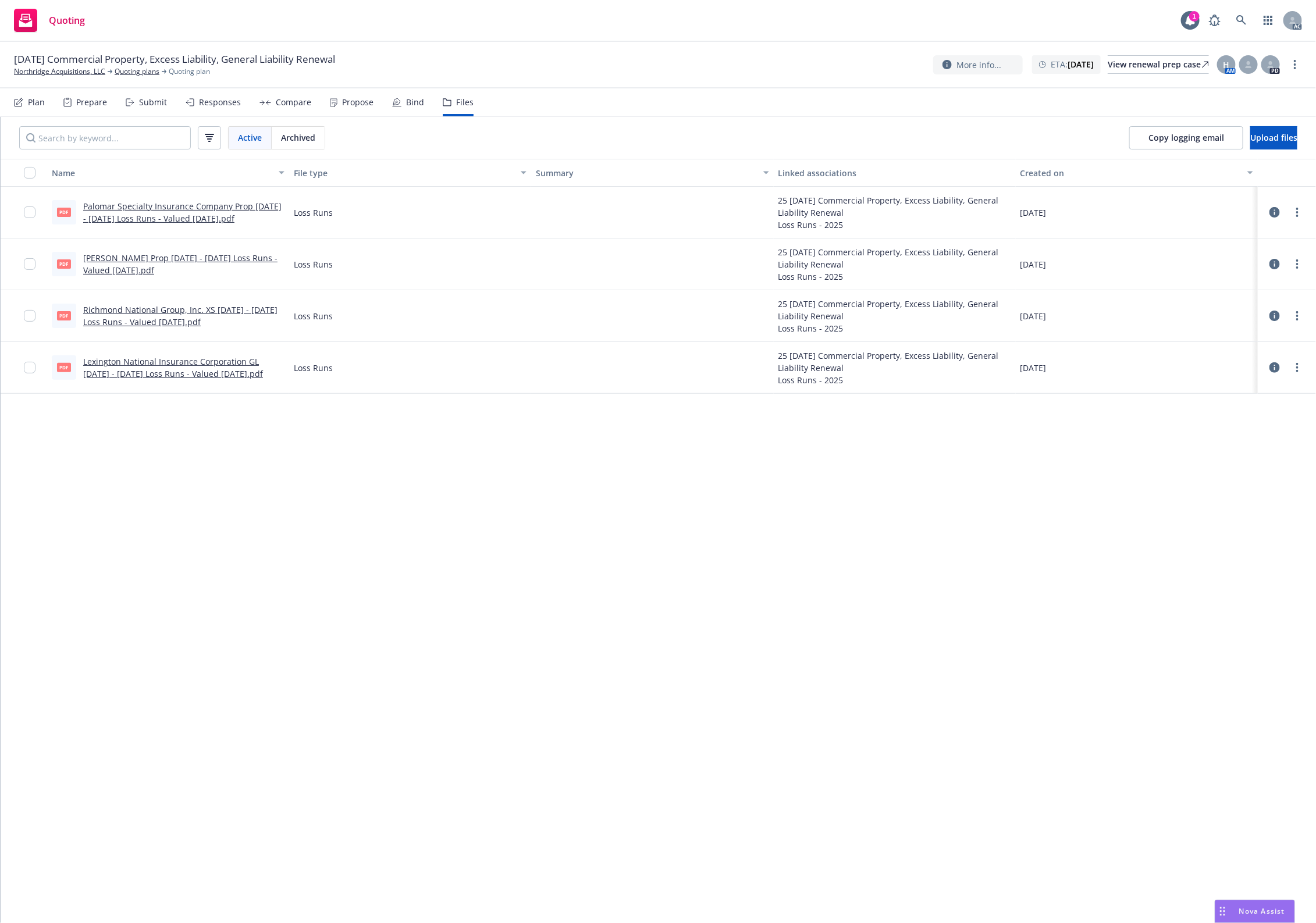
drag, startPoint x: 362, startPoint y: 540, endPoint x: 382, endPoint y: 487, distance: 56.6
click at [380, 492] on div "Name File type Summary Linked associations Created on pdf Palomar Specialty Ins…" at bounding box center [658, 541] width 1315 height 764
drag, startPoint x: 606, startPoint y: 102, endPoint x: 484, endPoint y: 1, distance: 158.4
click at [598, 77] on div "11/15/25 Commercial Property, Excess Liability, General Liability Renewal North…" at bounding box center [658, 483] width 1316 height 882
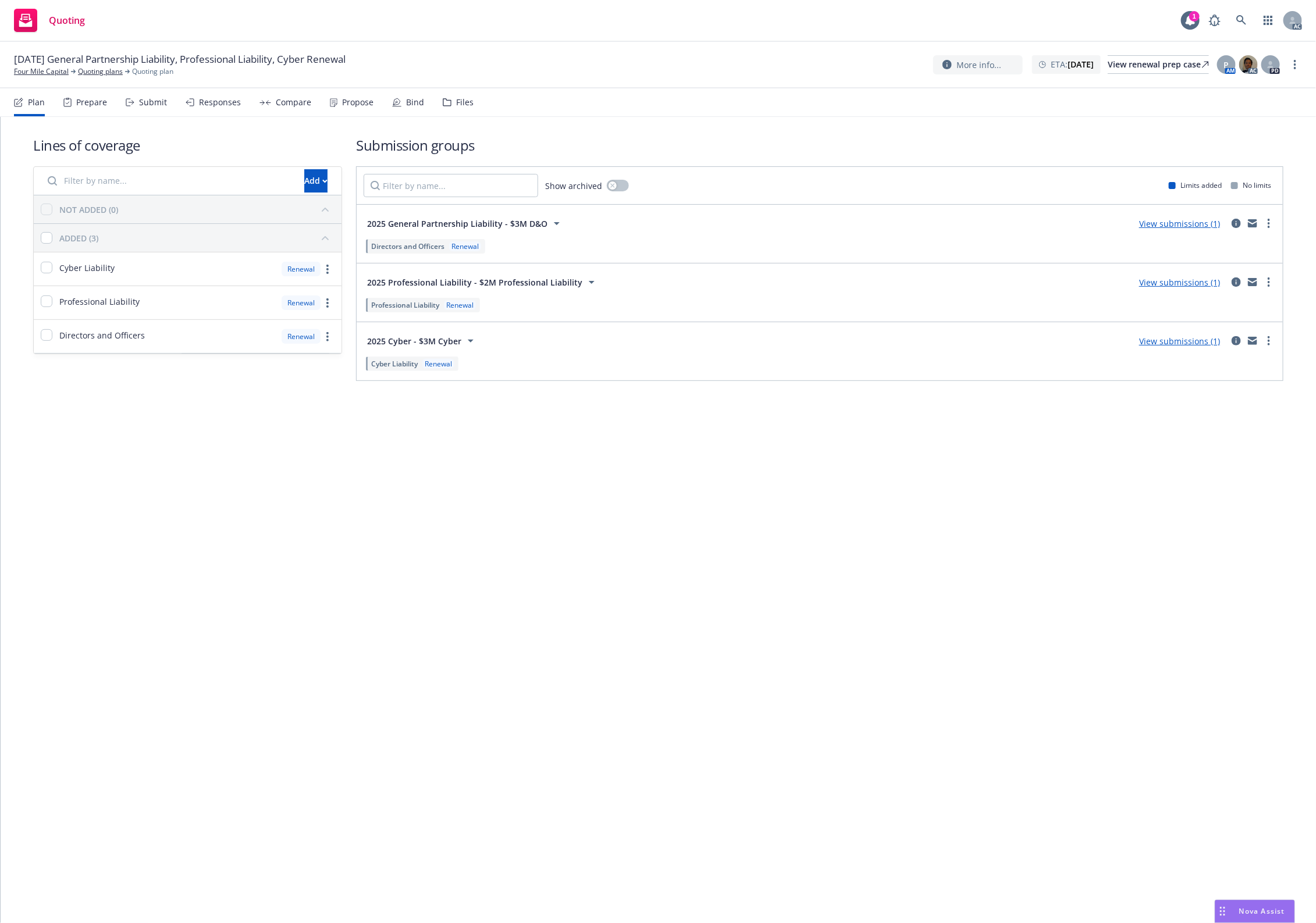
click at [443, 100] on icon at bounding box center [447, 102] width 9 height 8
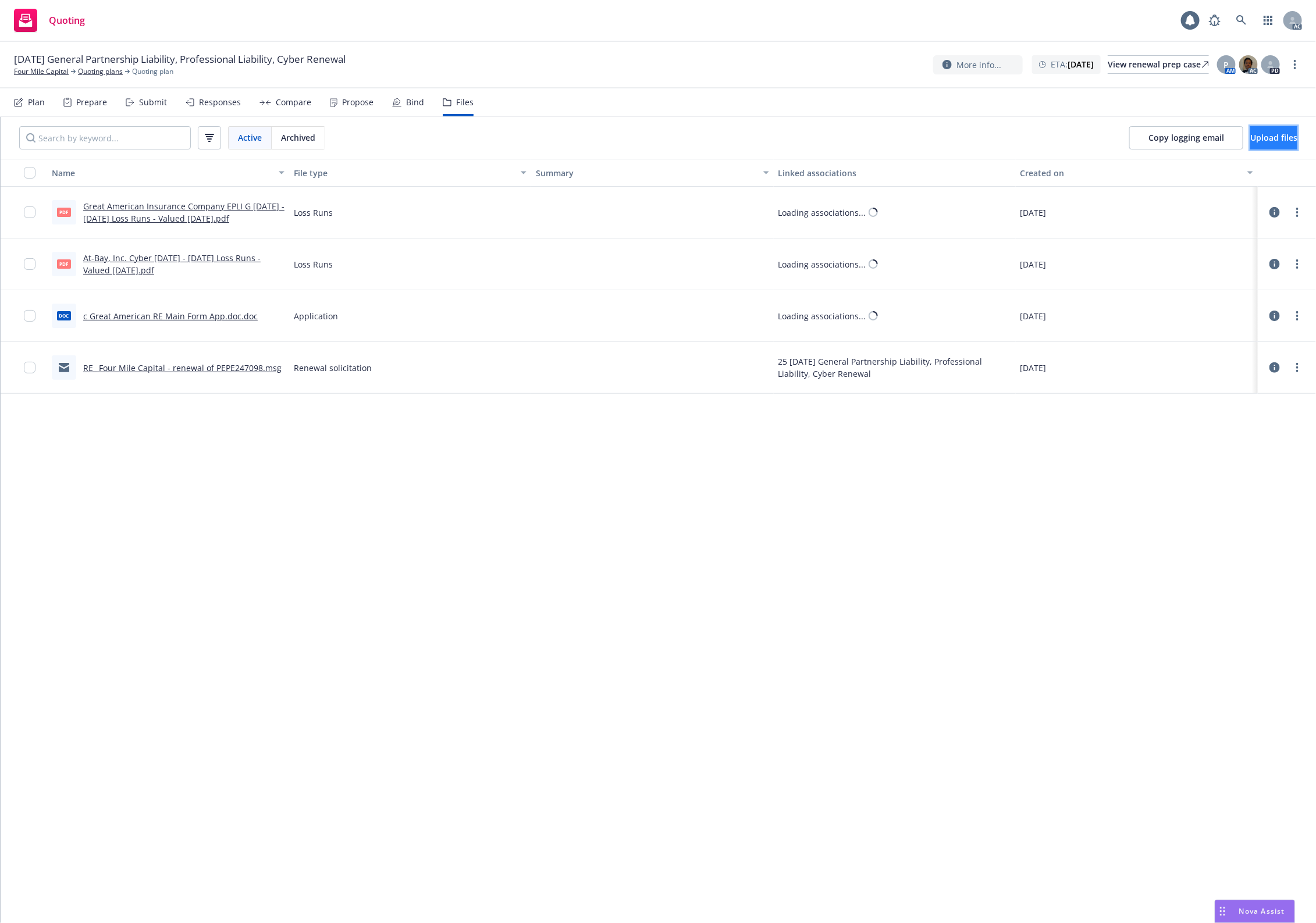
click at [1251, 128] on button "Upload files" at bounding box center [1274, 137] width 47 height 23
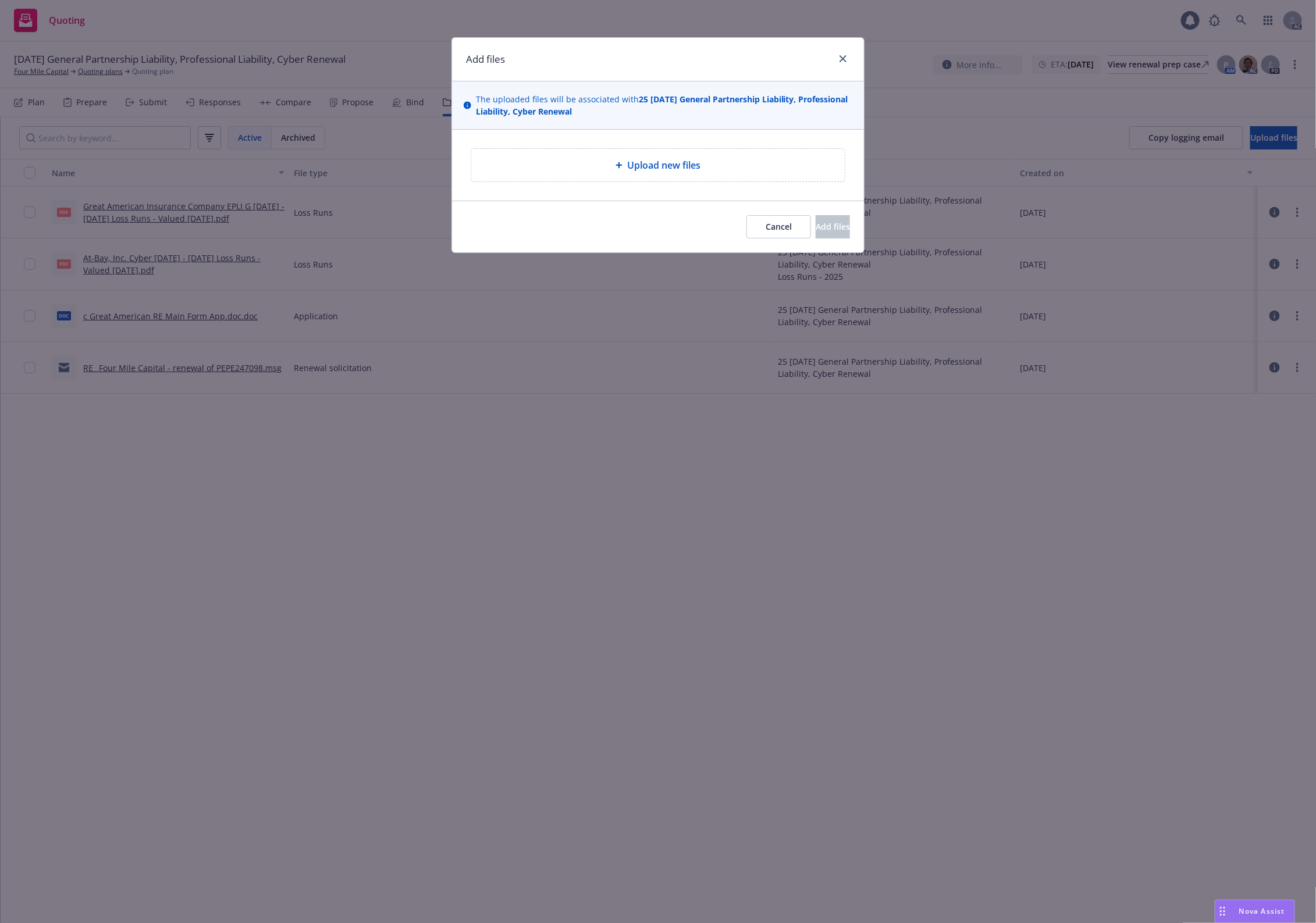
click at [640, 159] on span "Upload new files" at bounding box center [664, 165] width 73 height 14
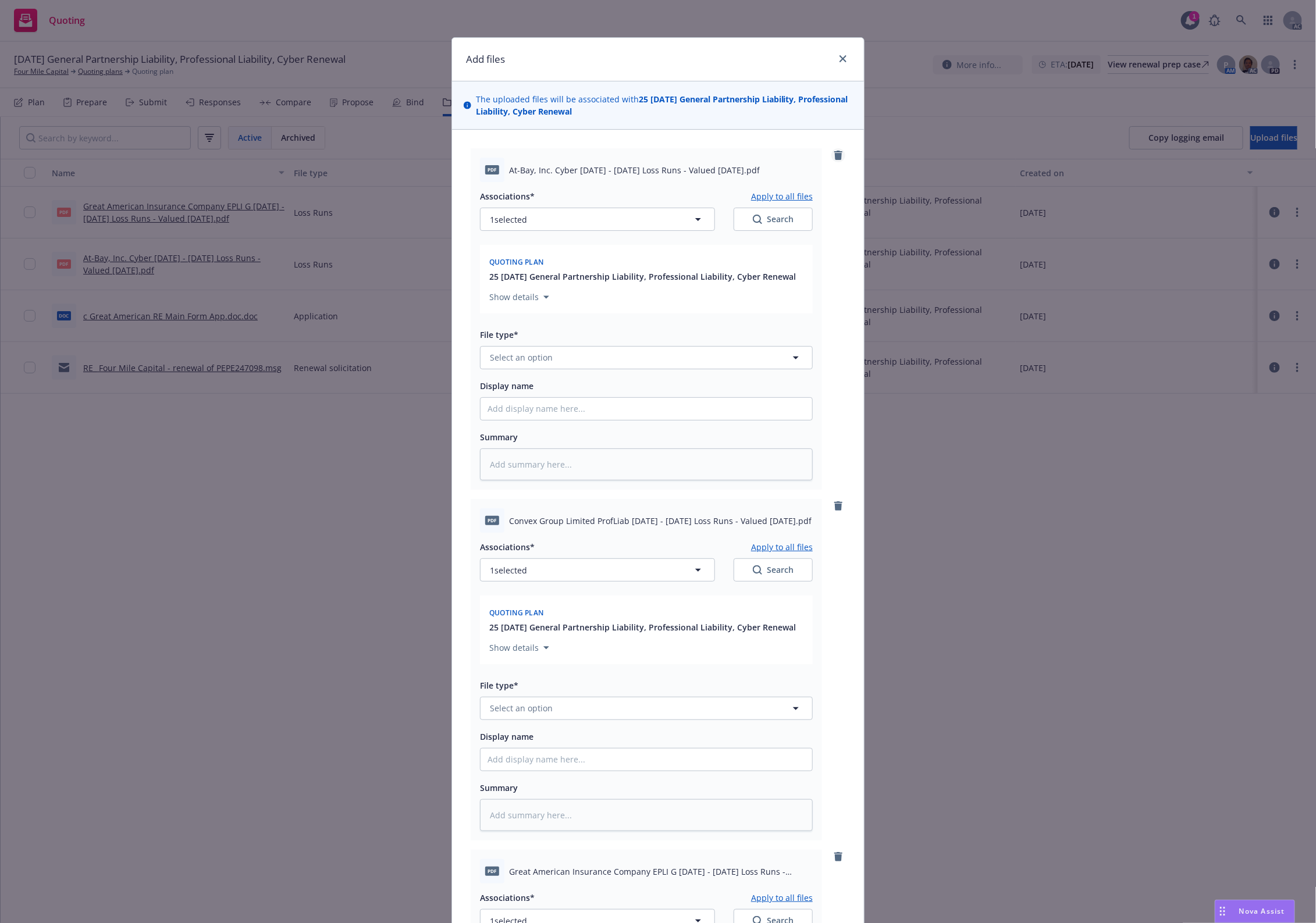
click at [834, 153] on icon "remove" at bounding box center [838, 155] width 9 height 9
click at [834, 508] on icon "remove" at bounding box center [838, 506] width 8 height 9
type textarea "x"
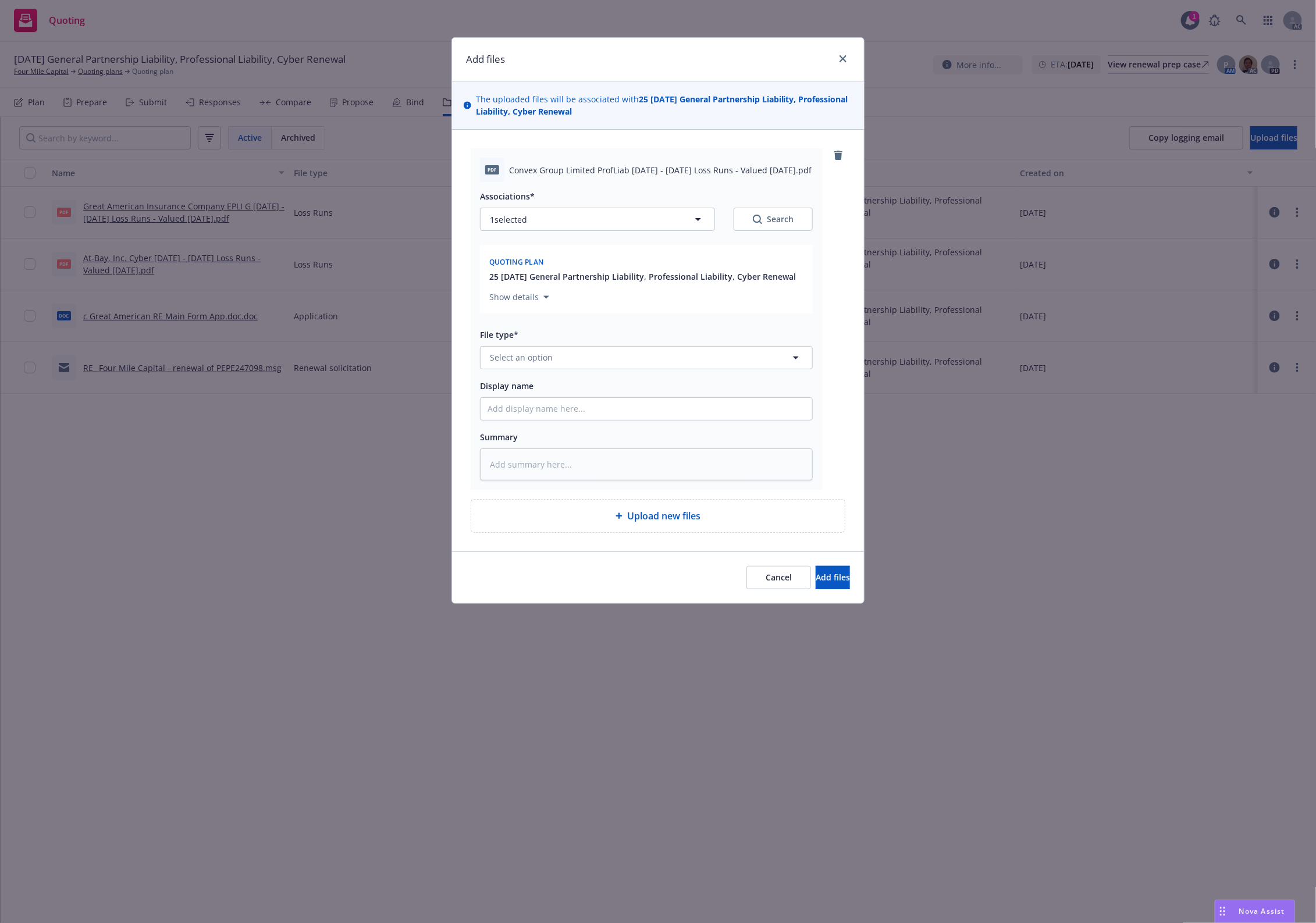
click at [830, 508] on div "Upload new files" at bounding box center [658, 516] width 374 height 33
click at [582, 363] on button "Select an option" at bounding box center [646, 357] width 333 height 23
type input "`"
type textarea "x"
paste input "Loss Runs"
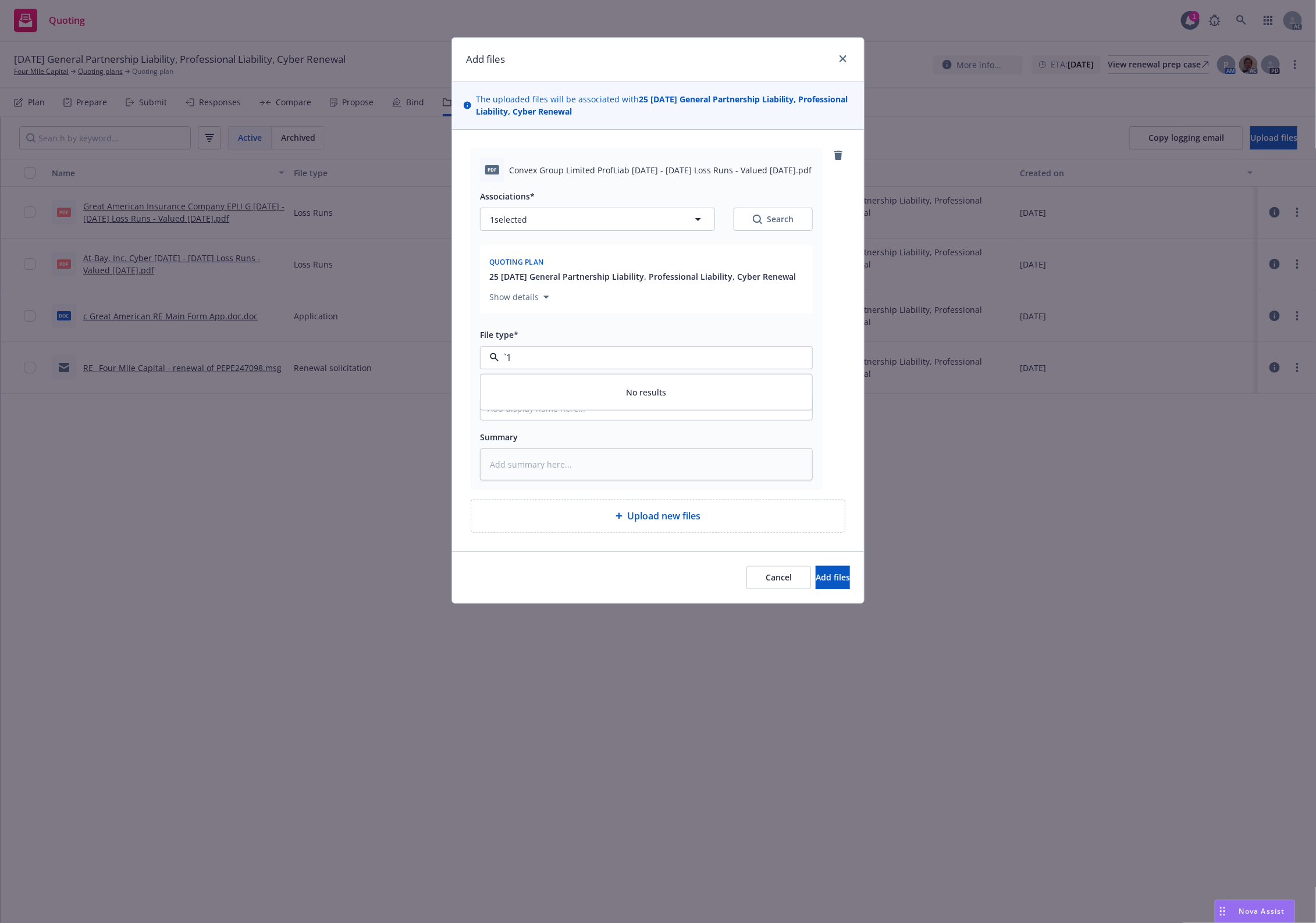
type input "Loss Runs"
click at [562, 393] on div "Loss Runs" at bounding box center [646, 389] width 317 height 17
click at [766, 204] on div "Associations* 1 selected Search" at bounding box center [646, 209] width 333 height 42
click at [757, 219] on icon "Search" at bounding box center [758, 219] width 9 height 9
type textarea "x"
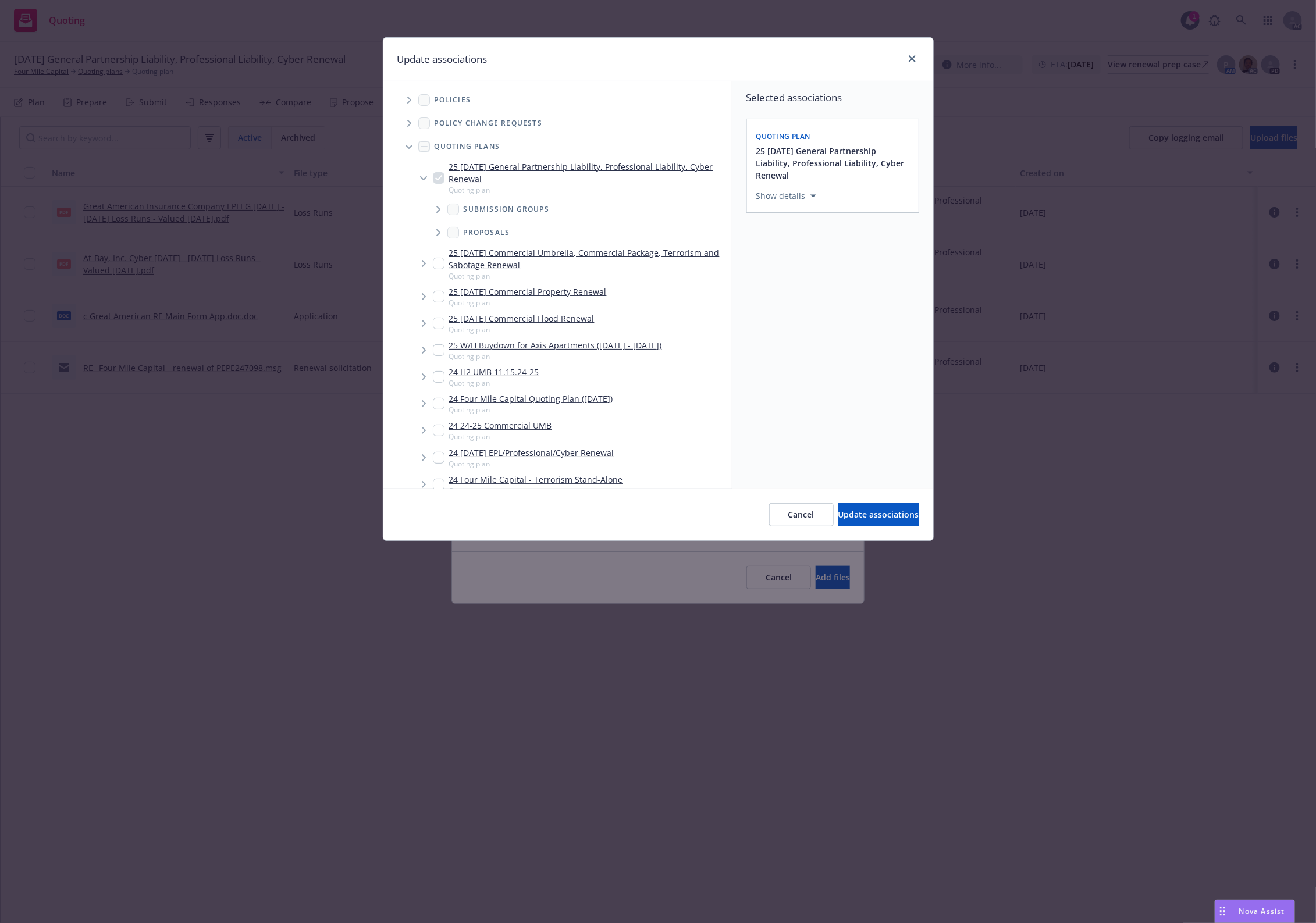
scroll to position [298, 0]
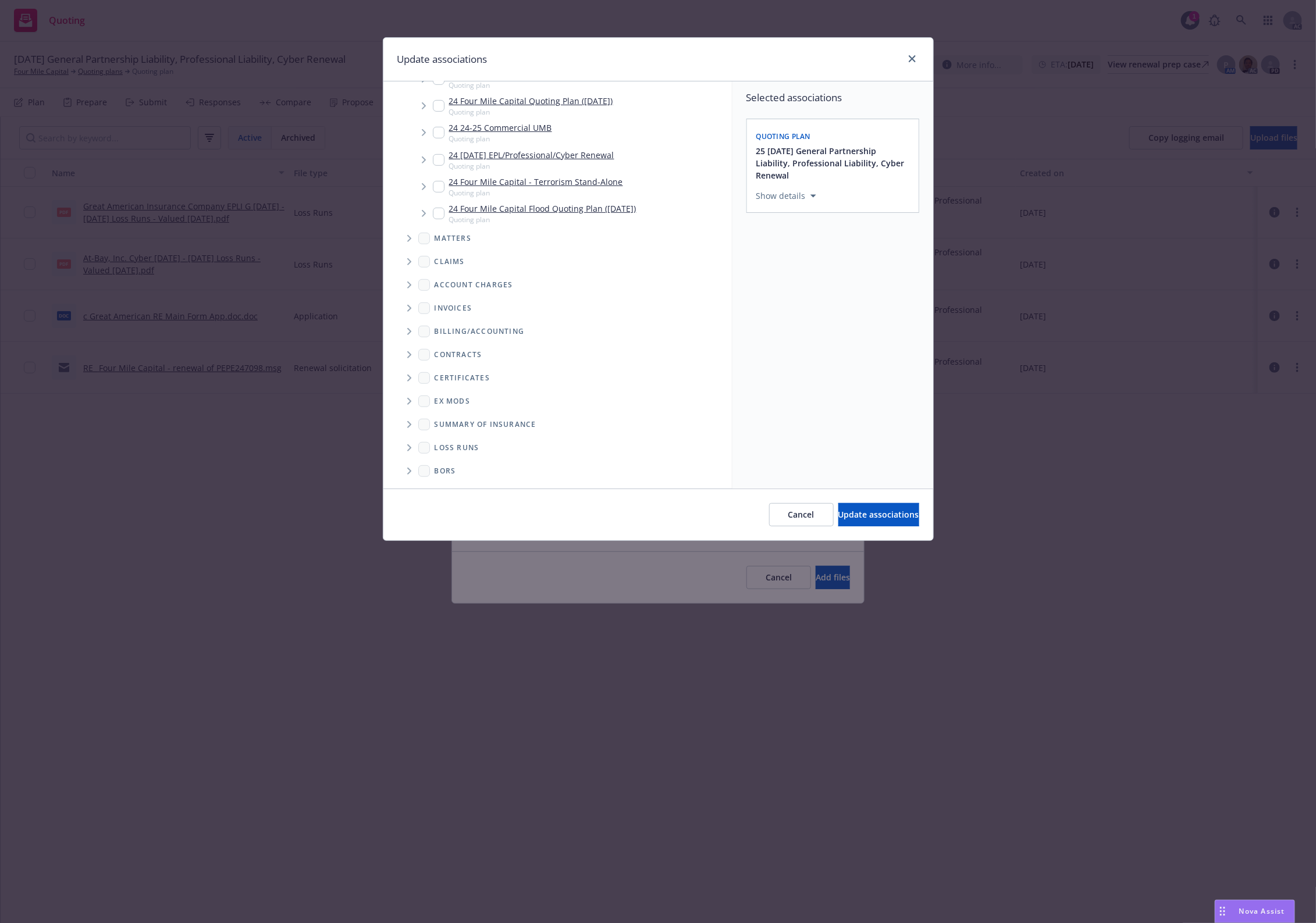
click at [442, 440] on div "Loss Runs" at bounding box center [563, 448] width 327 height 19
click at [412, 443] on span "Folder Tree Example" at bounding box center [409, 448] width 19 height 19
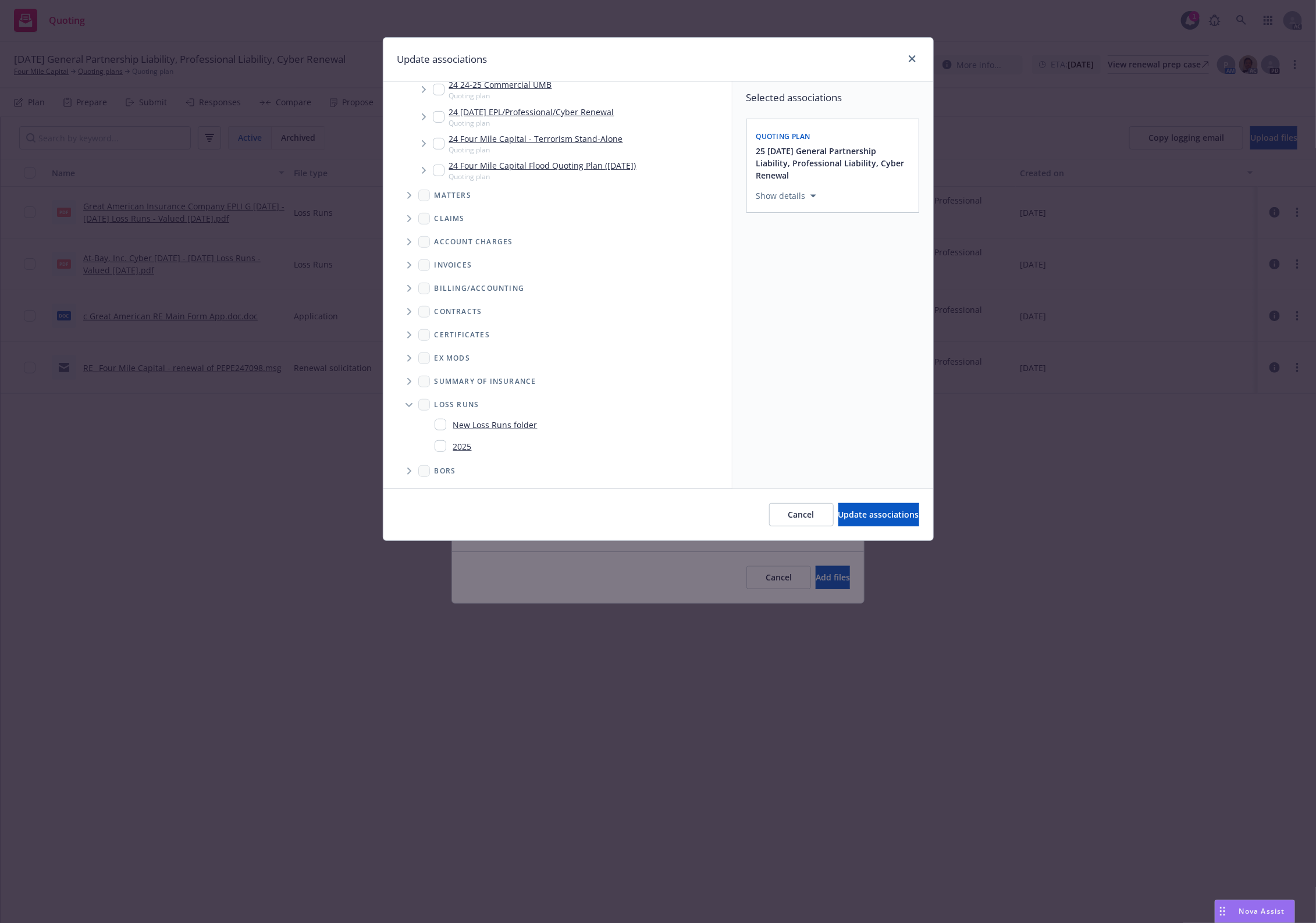
drag, startPoint x: 451, startPoint y: 449, endPoint x: 676, endPoint y: 478, distance: 226.9
click at [456, 447] on div "2025" at bounding box center [454, 446] width 37 height 17
checkbox input "true"
click at [838, 512] on button "Update associations" at bounding box center [878, 515] width 81 height 23
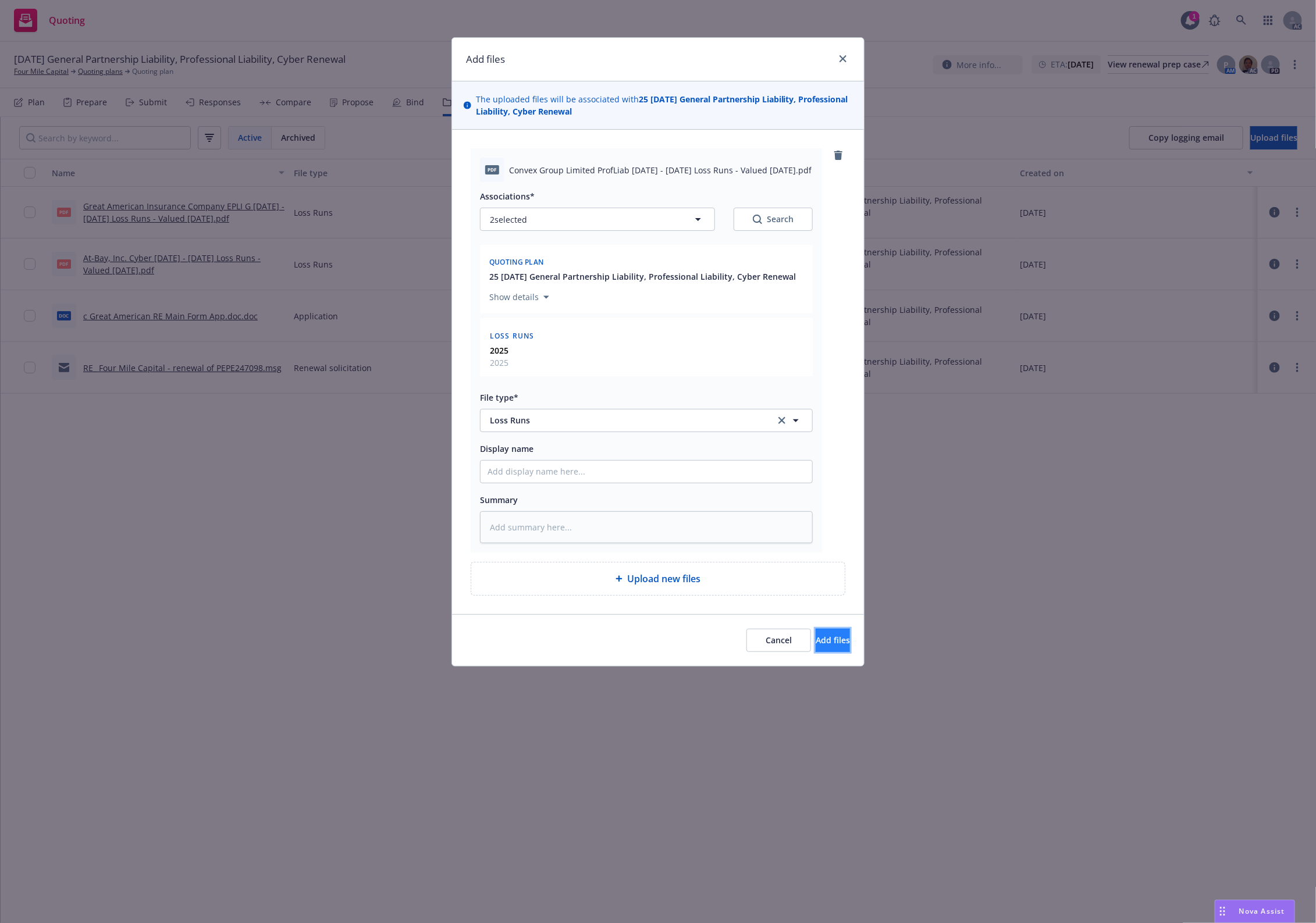
drag, startPoint x: 827, startPoint y: 644, endPoint x: 836, endPoint y: 610, distance: 35.2
click at [827, 644] on span "Add files" at bounding box center [832, 640] width 34 height 11
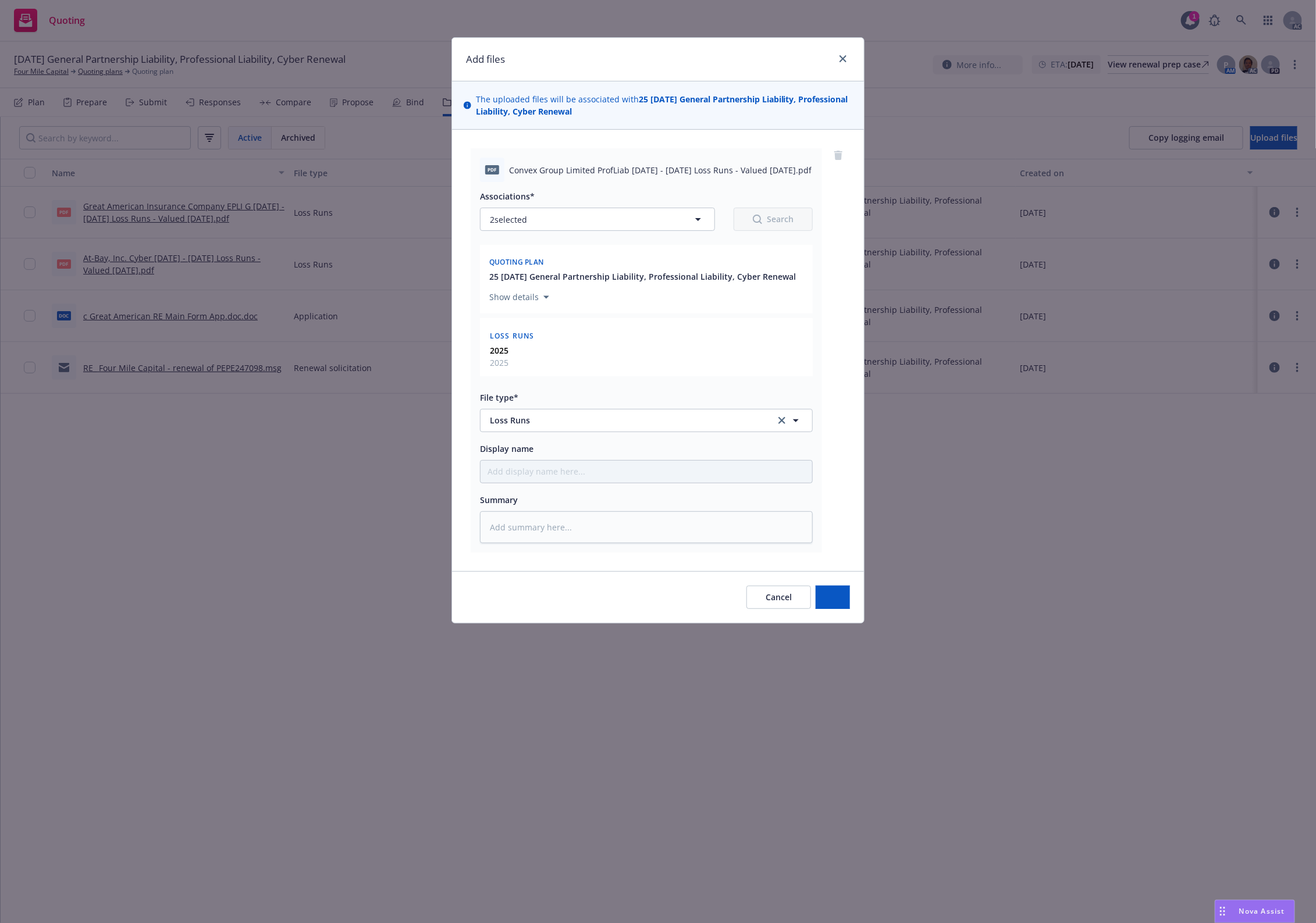
type textarea "x"
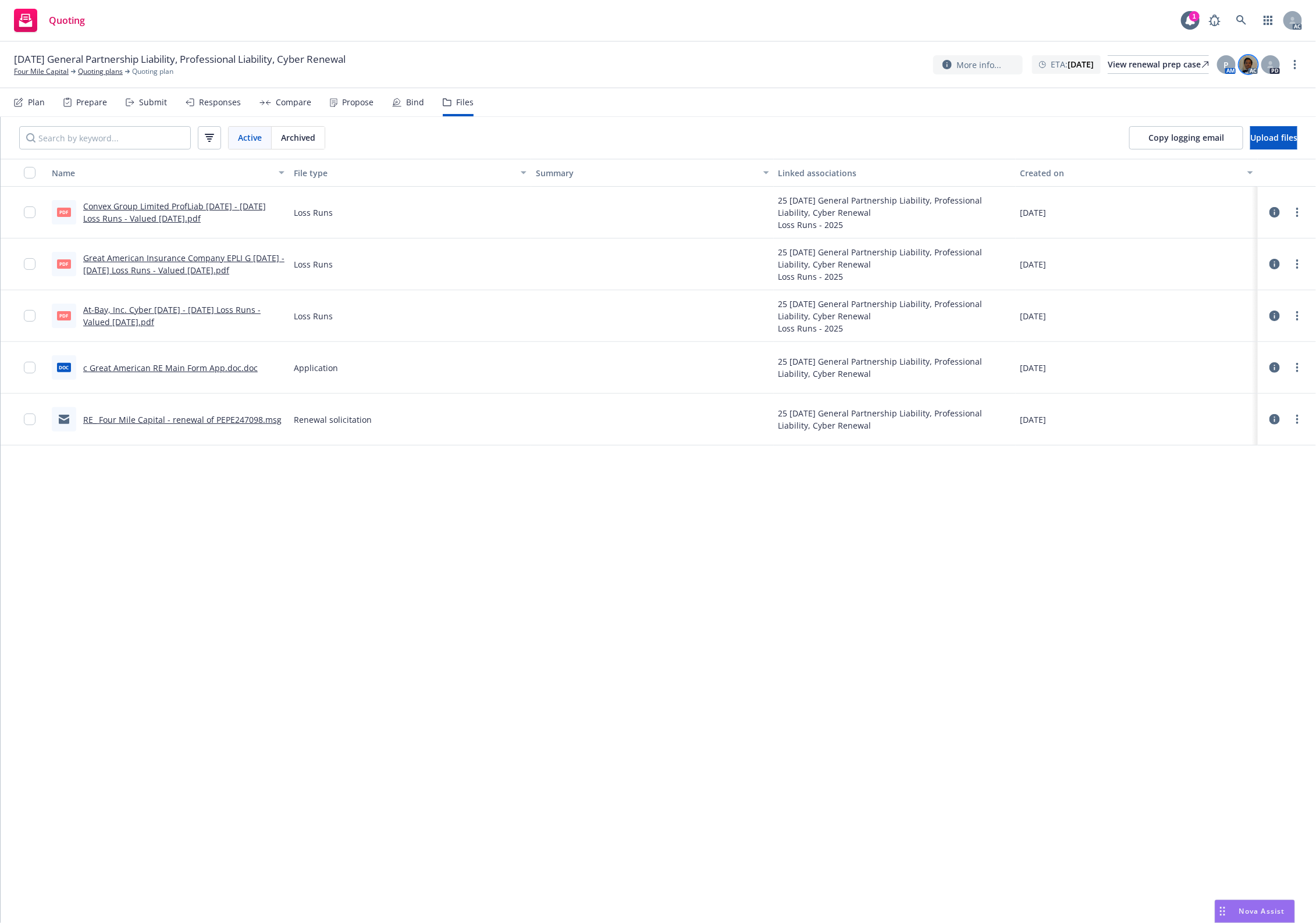
click at [1251, 62] on img at bounding box center [1249, 65] width 19 height 19
click at [708, 67] on div "11/15/25 General Partnership Liability, Professional Liability, Cyber Renewal F…" at bounding box center [658, 65] width 1288 height 25
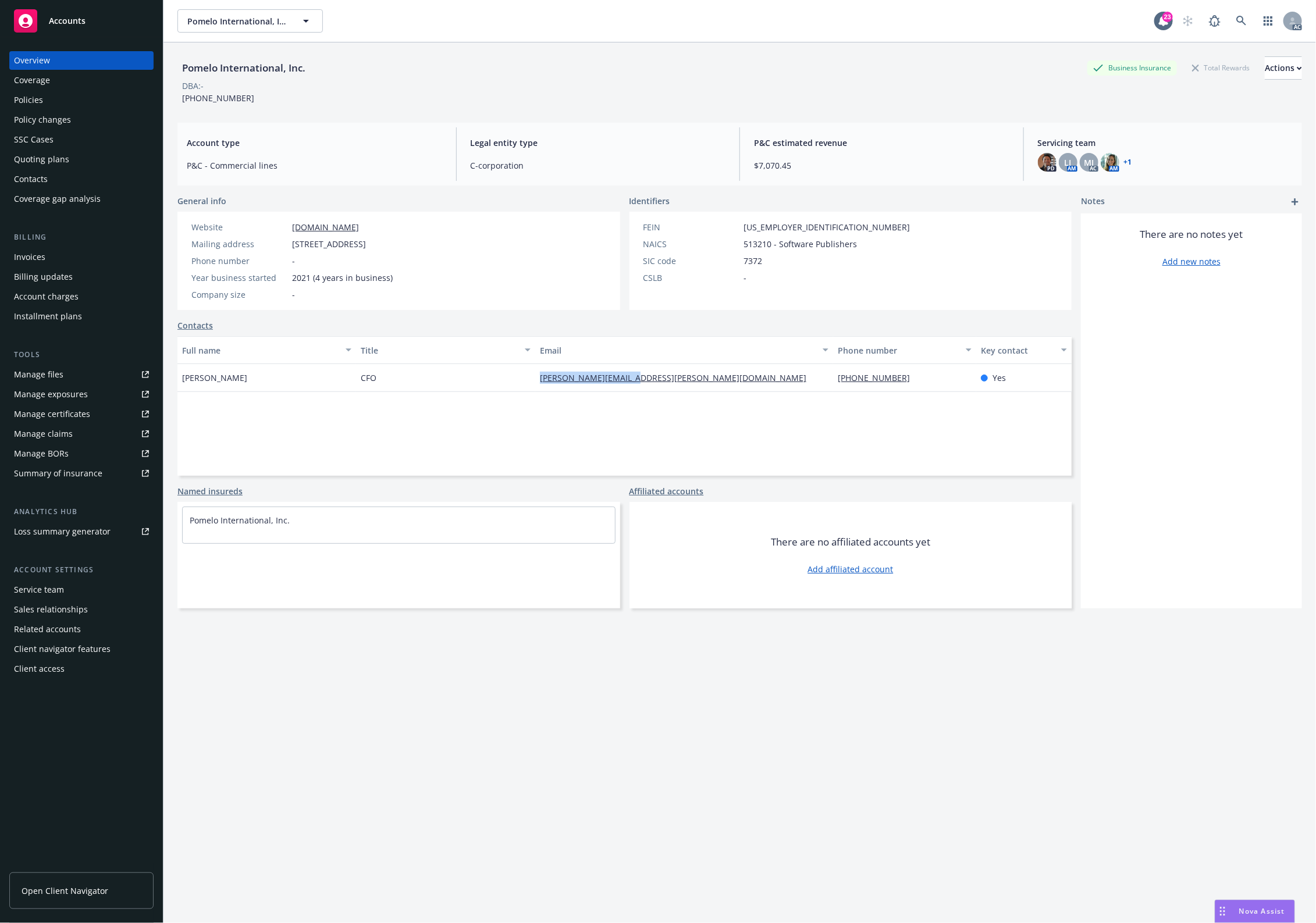
drag, startPoint x: 658, startPoint y: 378, endPoint x: 510, endPoint y: 379, distance: 148.0
click at [510, 379] on div "[PERSON_NAME] CFO [PERSON_NAME][EMAIL_ADDRESS][PERSON_NAME][DOMAIN_NAME] [PHONE…" at bounding box center [624, 378] width 894 height 28
copy div "[PERSON_NAME][EMAIL_ADDRESS][PERSON_NAME][DOMAIN_NAME]"
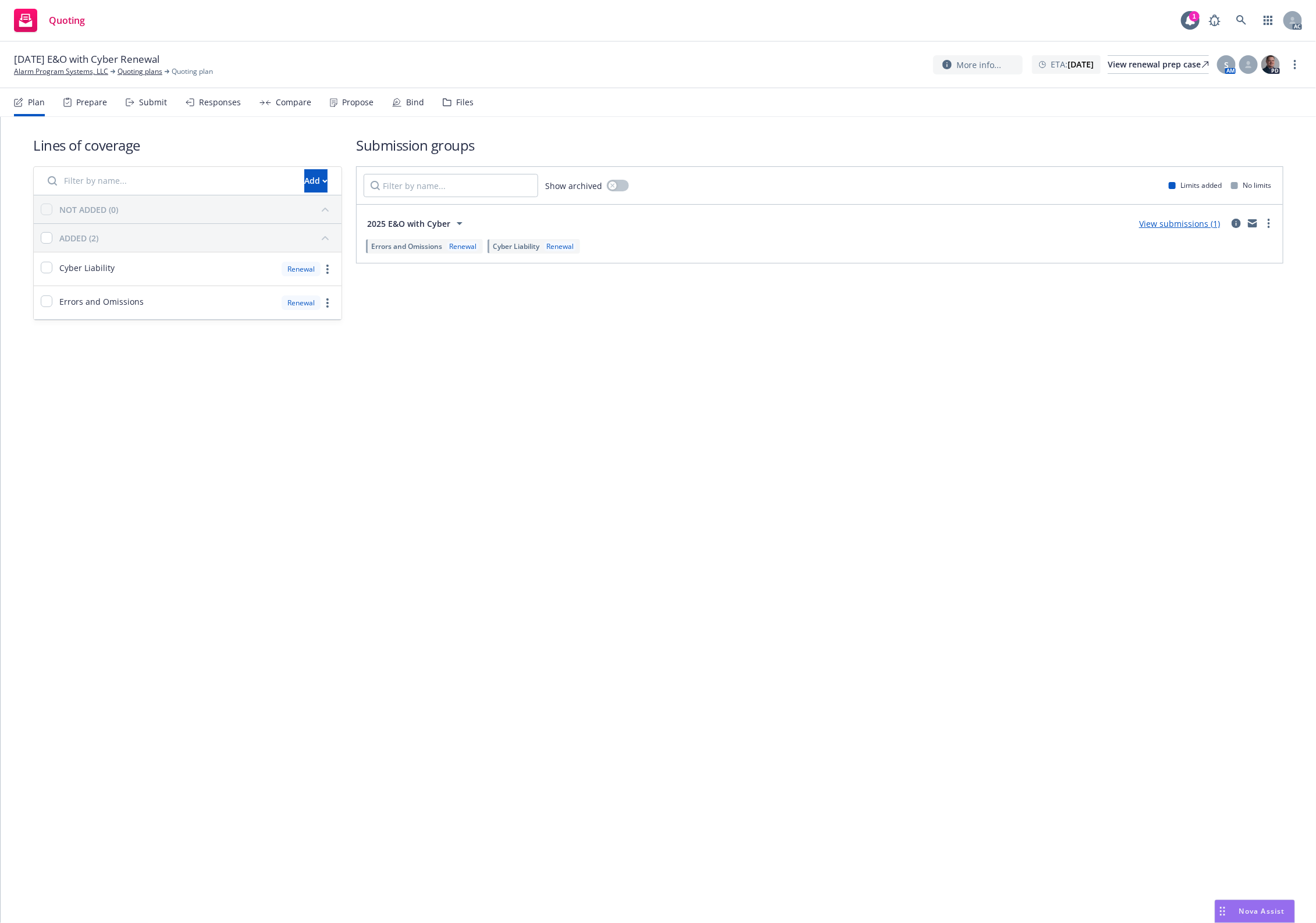
drag, startPoint x: 458, startPoint y: 109, endPoint x: 468, endPoint y: 107, distance: 10.2
click at [458, 109] on div "Files" at bounding box center [458, 103] width 31 height 28
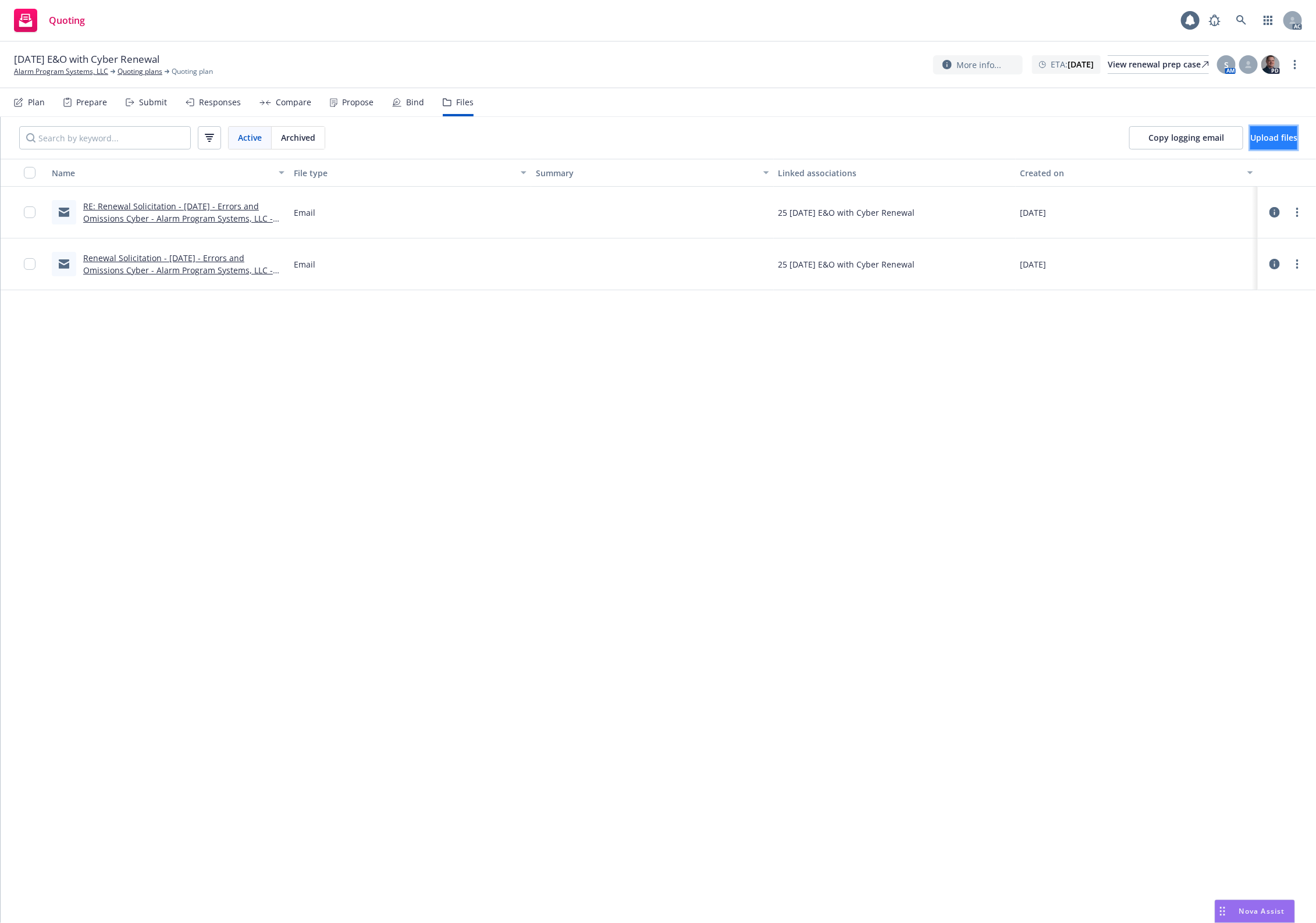
click at [1264, 137] on span "Upload files" at bounding box center [1274, 137] width 47 height 11
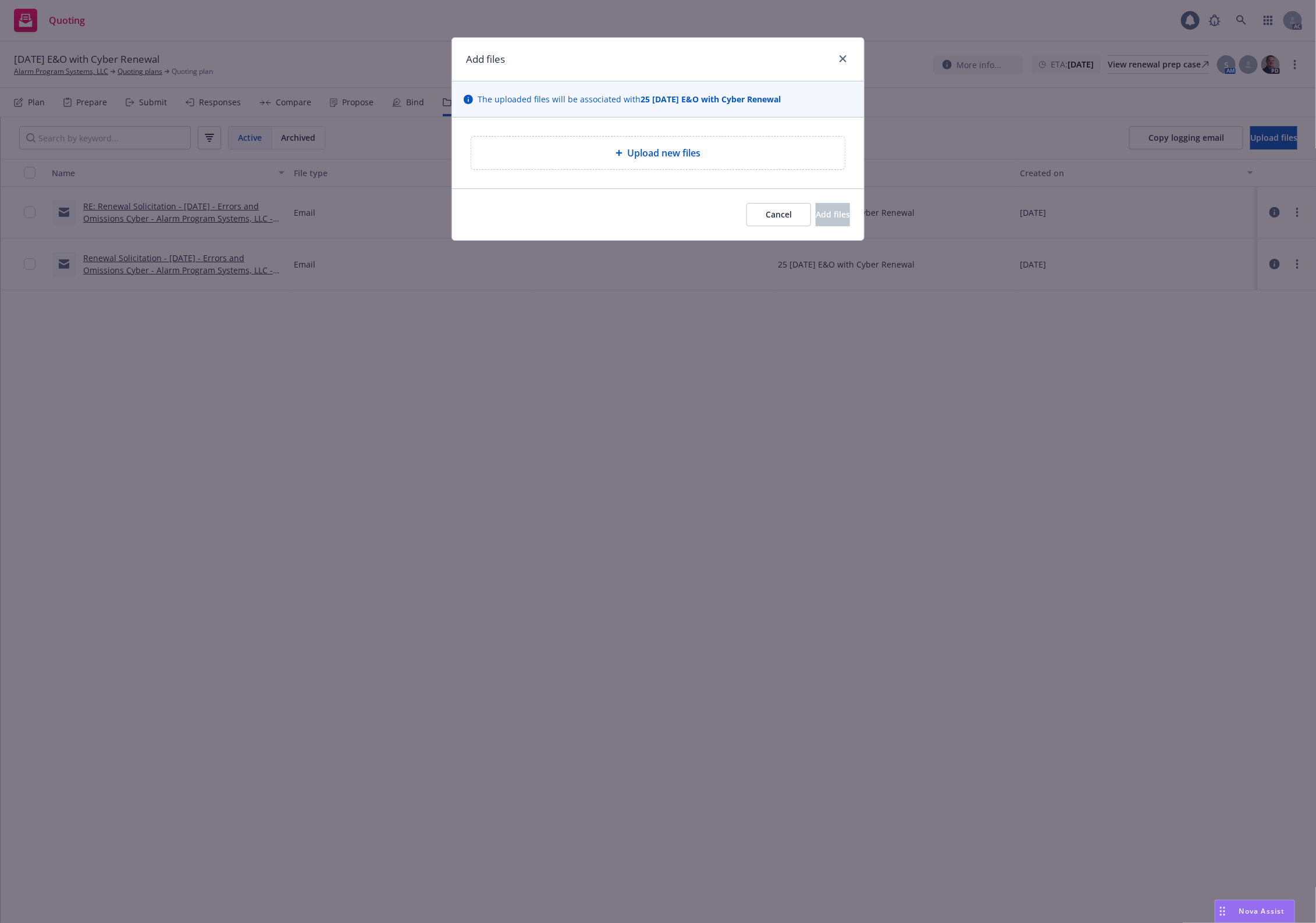
click at [639, 166] on div "Upload new files" at bounding box center [658, 153] width 374 height 33
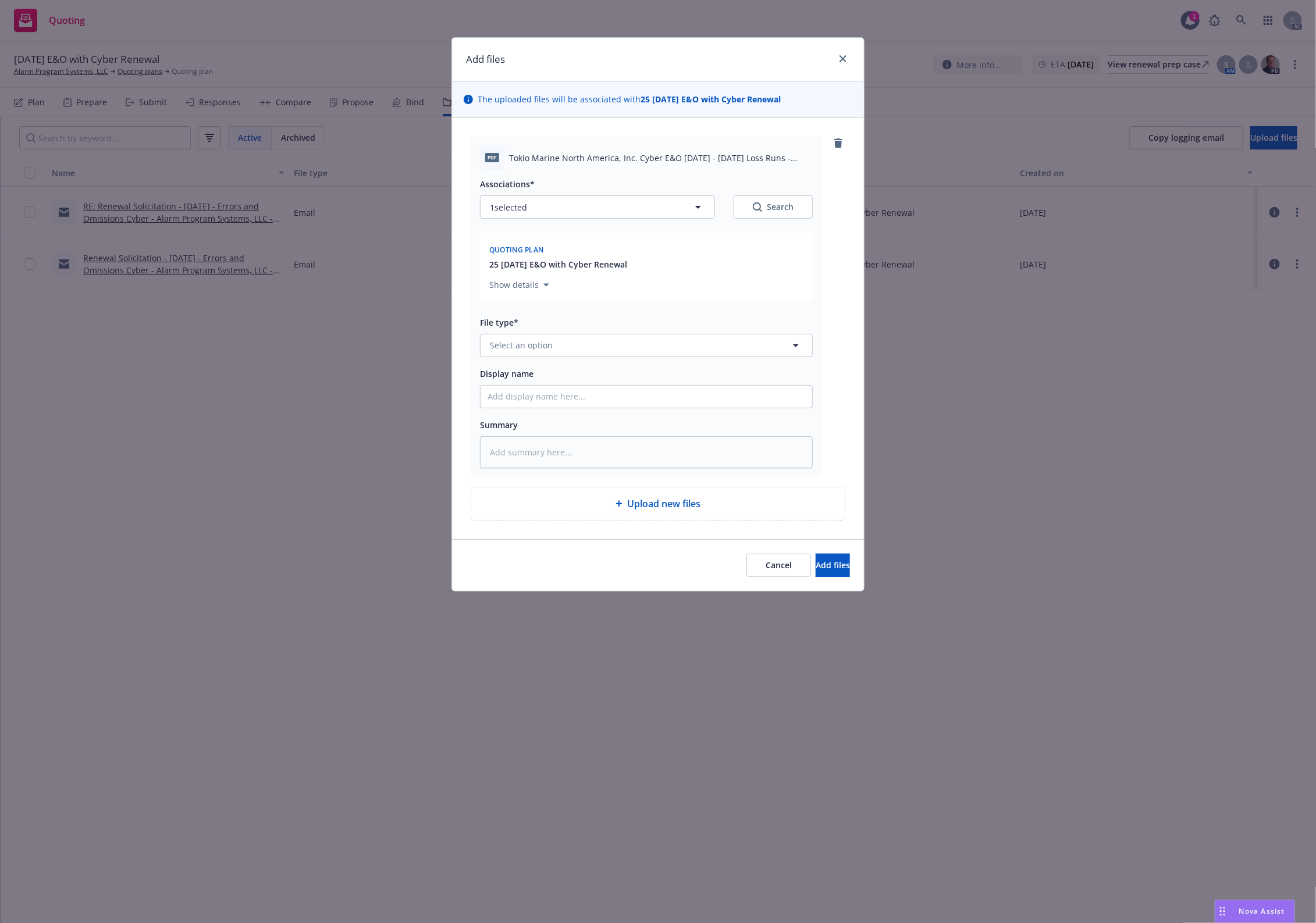
click at [834, 521] on div "Upload new files" at bounding box center [658, 504] width 375 height 34
click at [531, 348] on span "Select an option" at bounding box center [521, 345] width 63 height 12
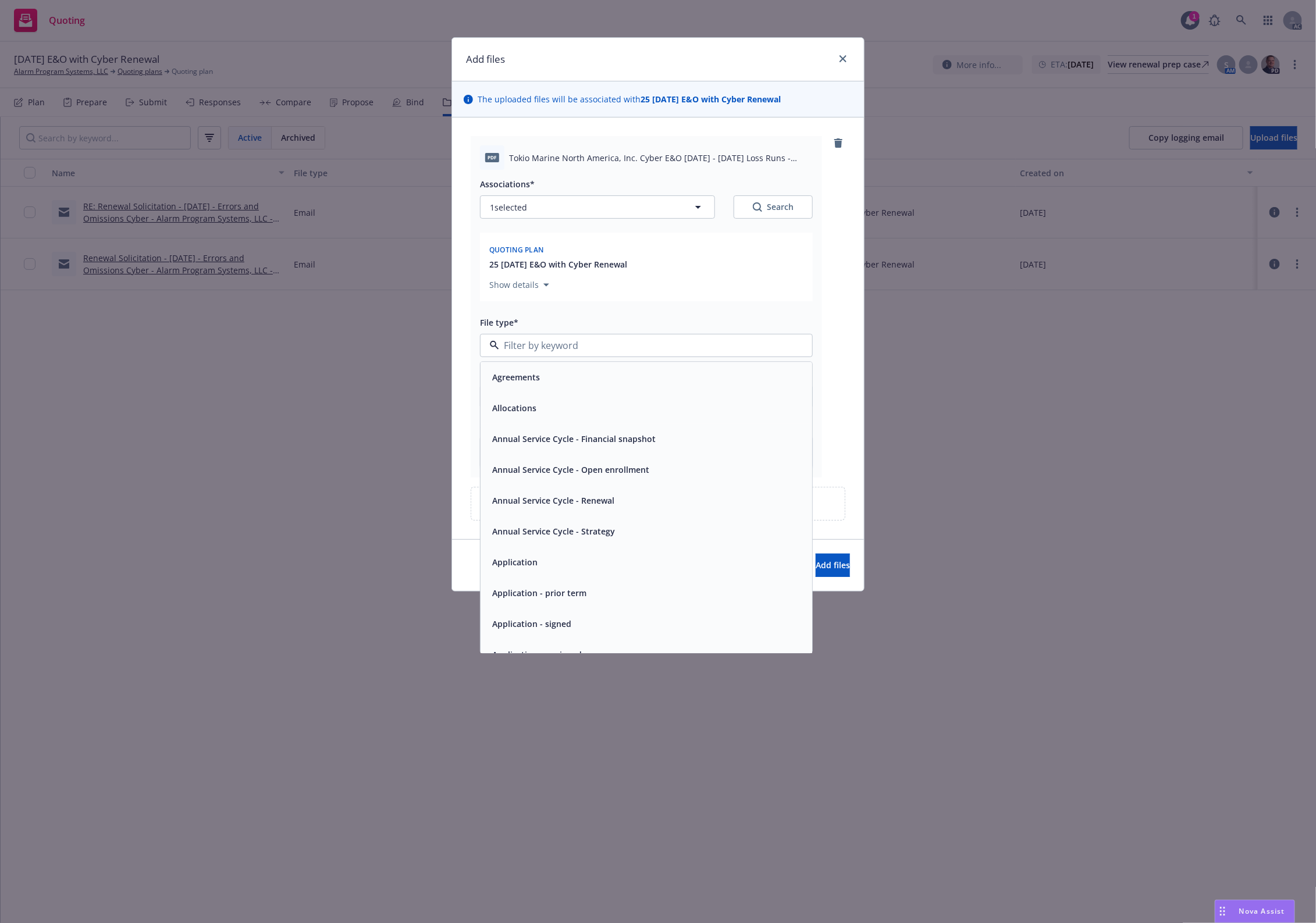
type input "`"
type textarea "x"
paste input "Loss Runs"
type input "Loss Runs"
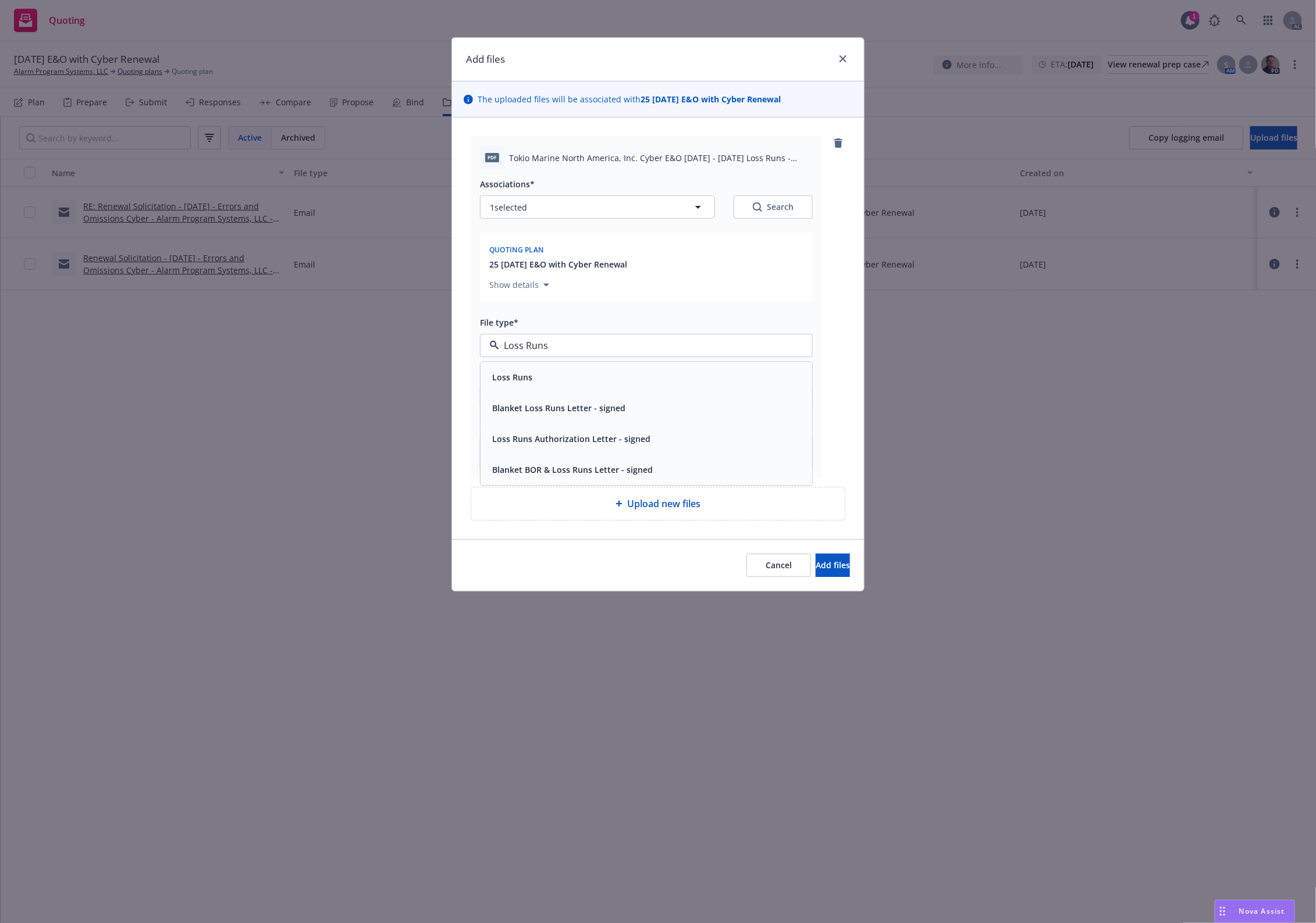
click at [542, 376] on div "Loss Runs" at bounding box center [646, 377] width 317 height 17
click at [777, 204] on div "Search" at bounding box center [773, 207] width 41 height 11
type textarea "x"
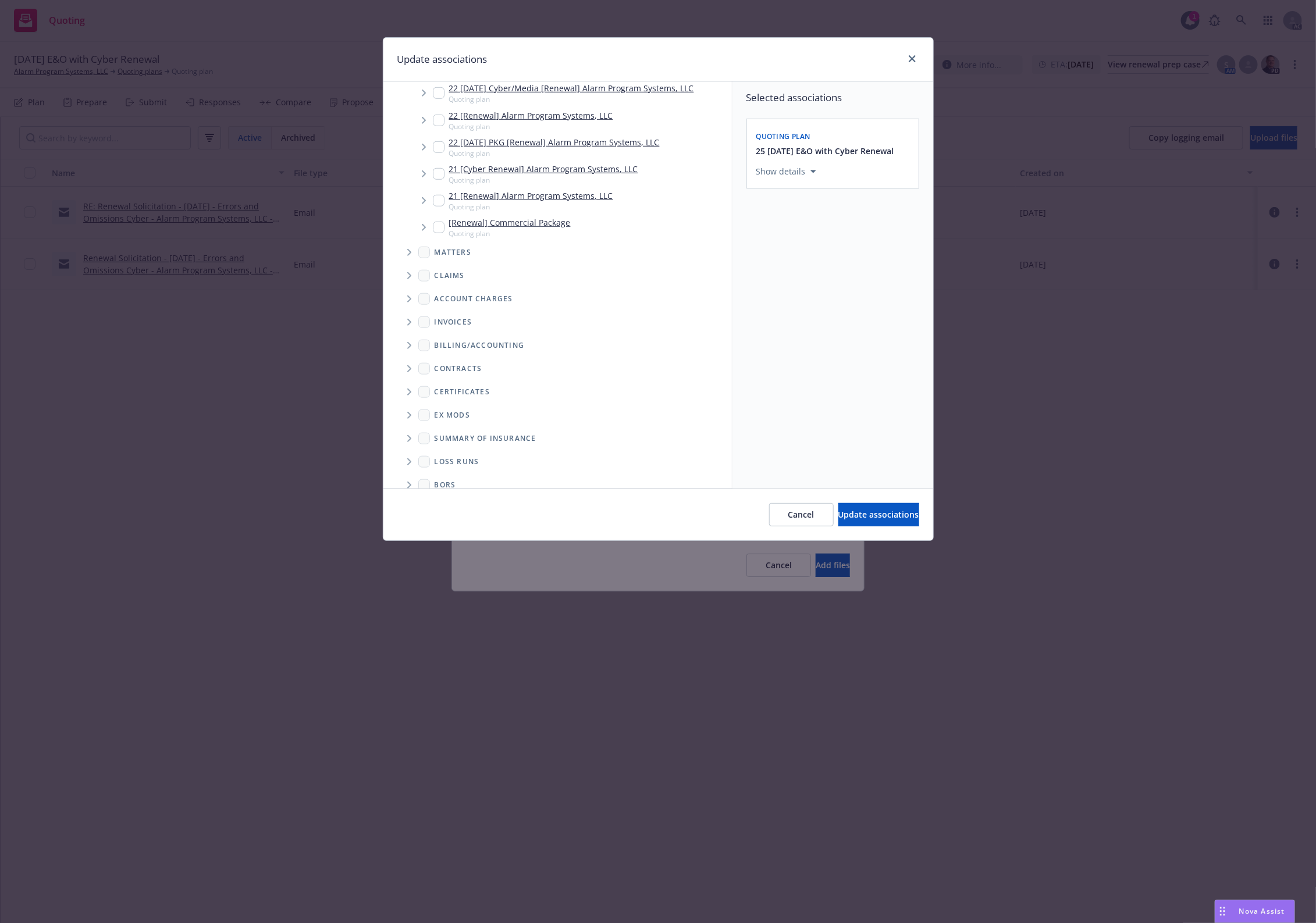
scroll to position [527, 0]
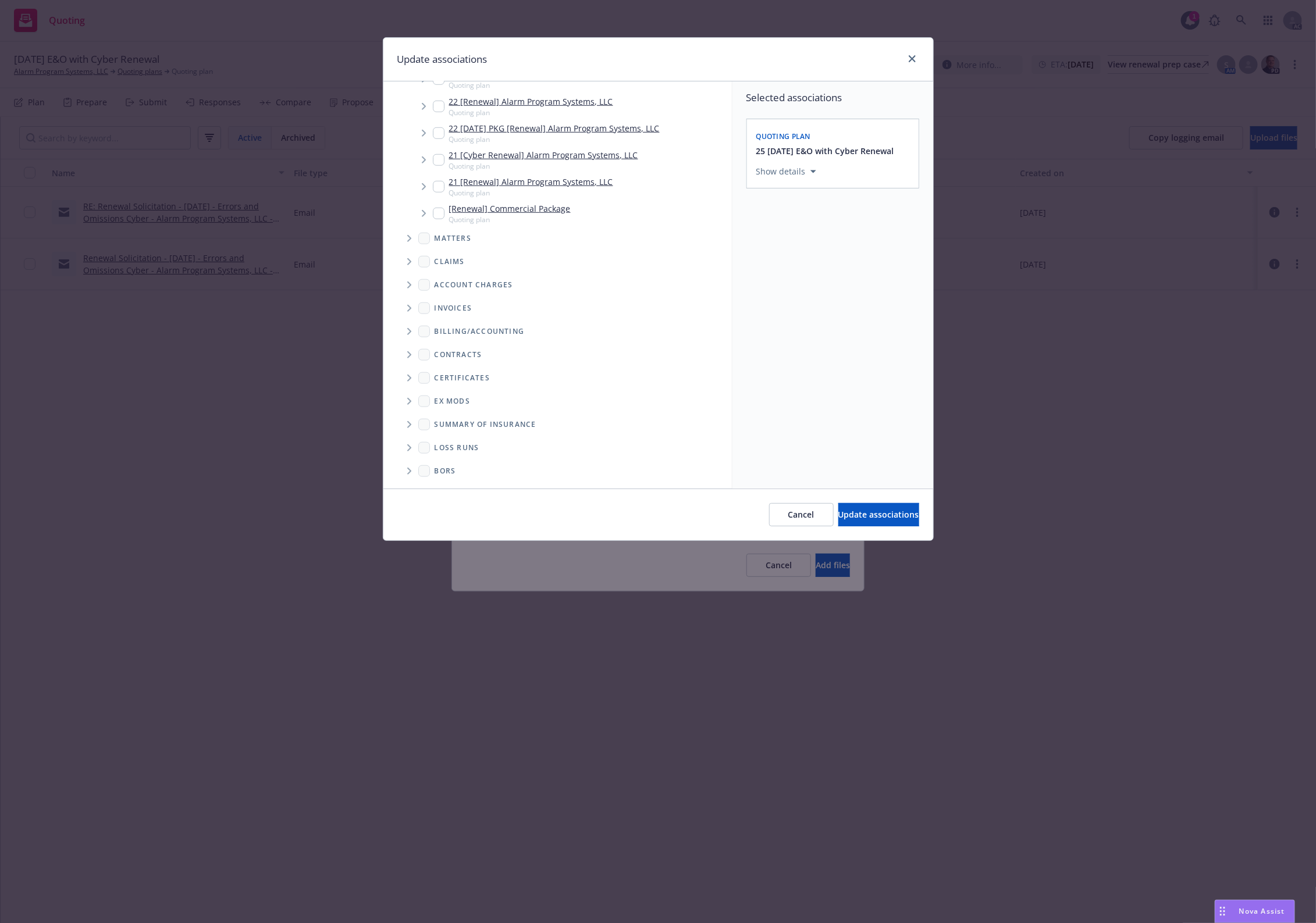
click at [403, 448] on span "Folder Tree Example" at bounding box center [409, 448] width 19 height 19
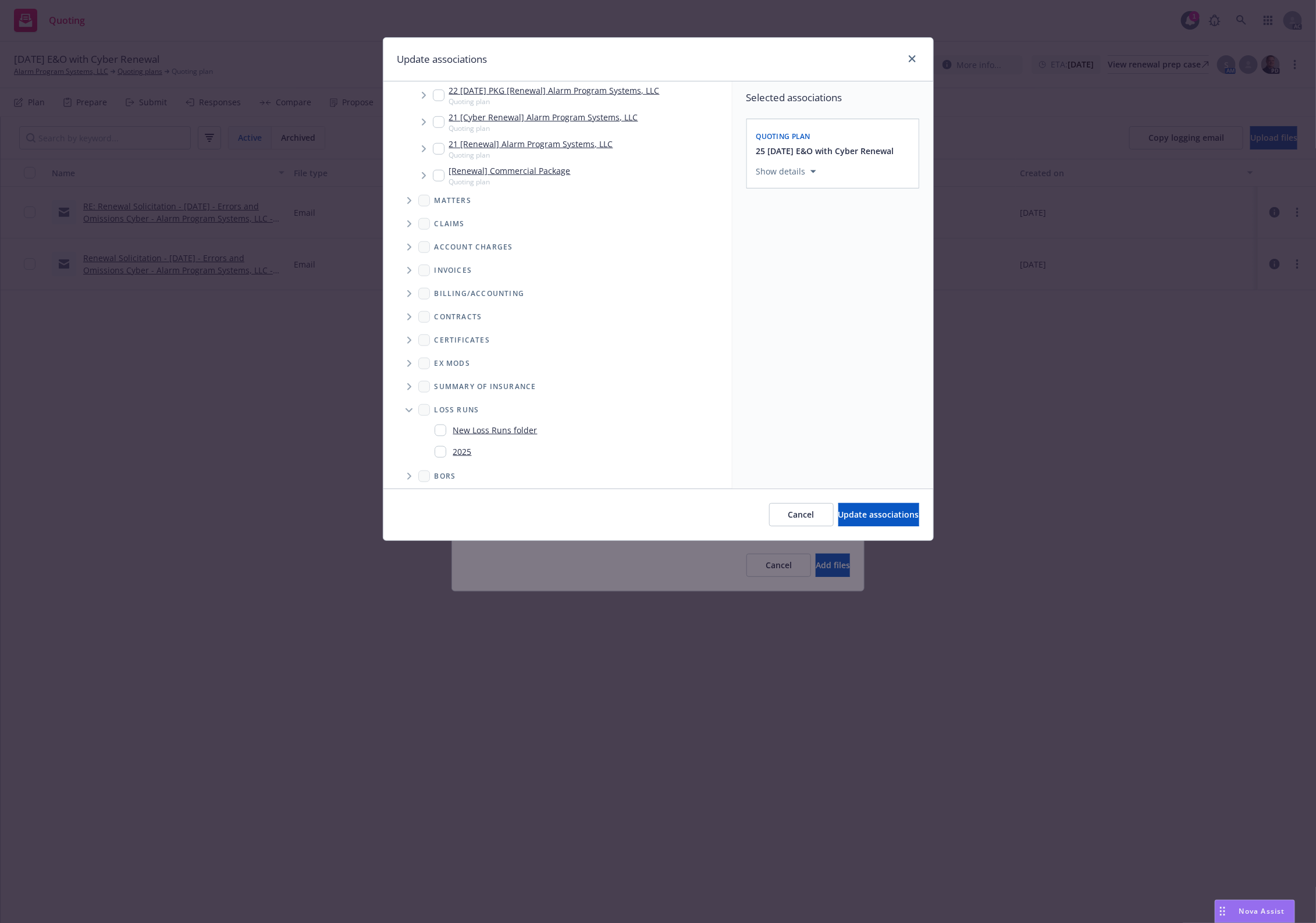
scroll to position [570, 0]
drag, startPoint x: 457, startPoint y: 443, endPoint x: 754, endPoint y: 460, distance: 297.5
click at [462, 441] on link "2025" at bounding box center [463, 446] width 19 height 12
checkbox input "true"
click at [857, 401] on div "Selected associations Quoting plan 25 [DATE] E&O with Cyber Renewal Show detail…" at bounding box center [832, 285] width 201 height 407
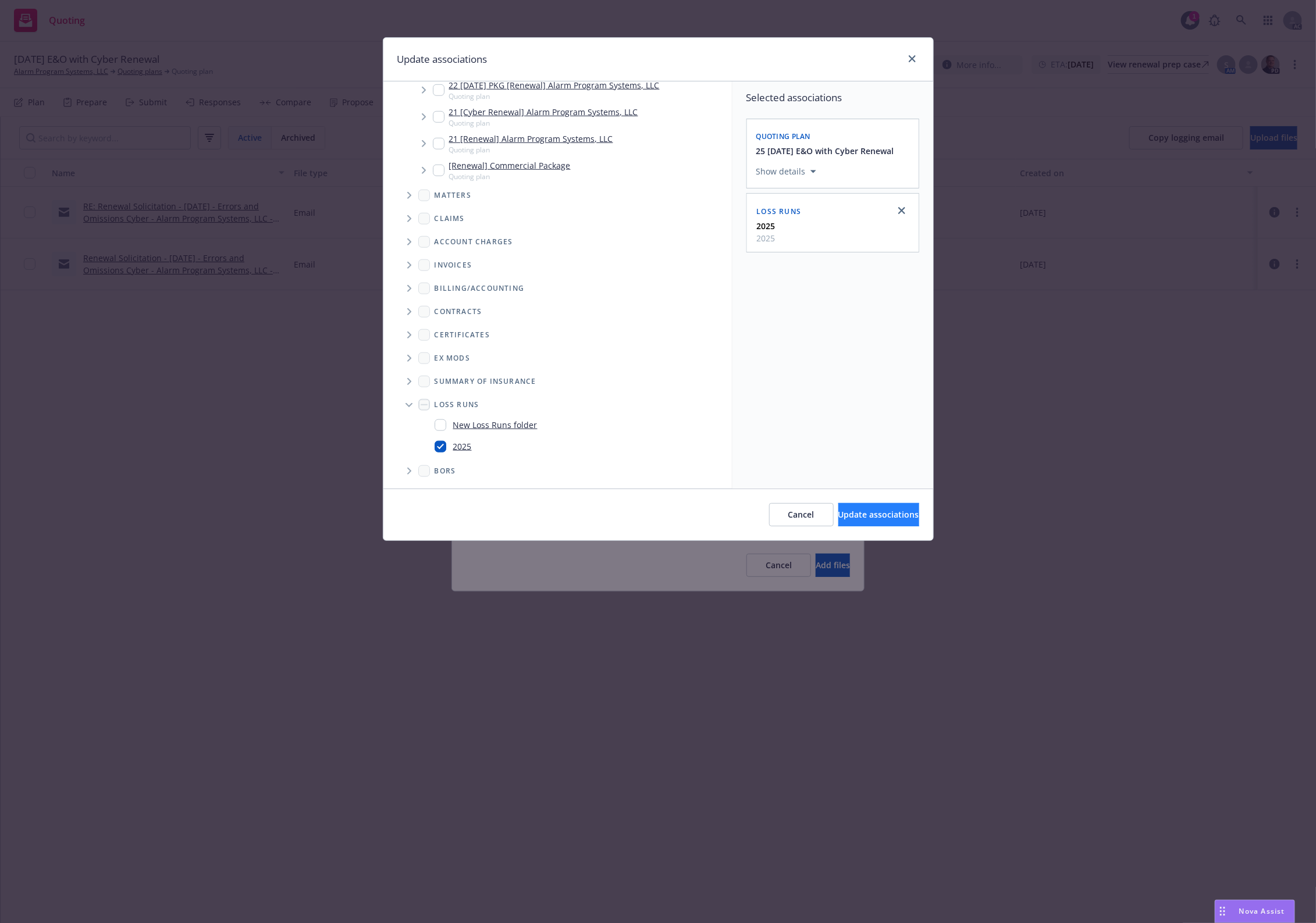
drag, startPoint x: 864, startPoint y: 502, endPoint x: 860, endPoint y: 506, distance: 5.7
click at [862, 502] on div "Cancel Update associations" at bounding box center [658, 515] width 550 height 52
click at [860, 506] on button "Update associations" at bounding box center [878, 515] width 81 height 23
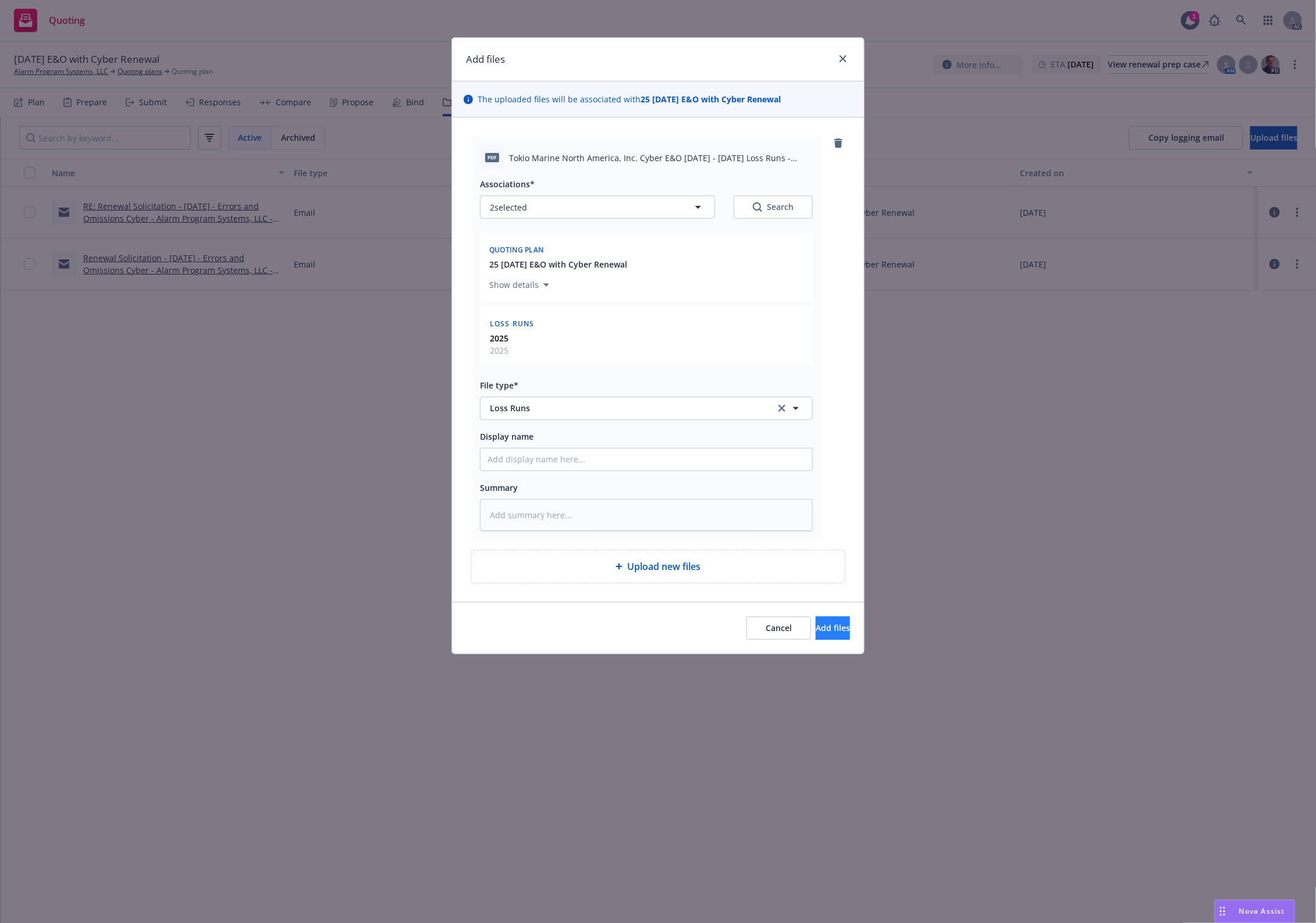
click at [804, 640] on div "Cancel Add files" at bounding box center [658, 628] width 412 height 52
click at [816, 634] on span "Add files" at bounding box center [832, 628] width 34 height 11
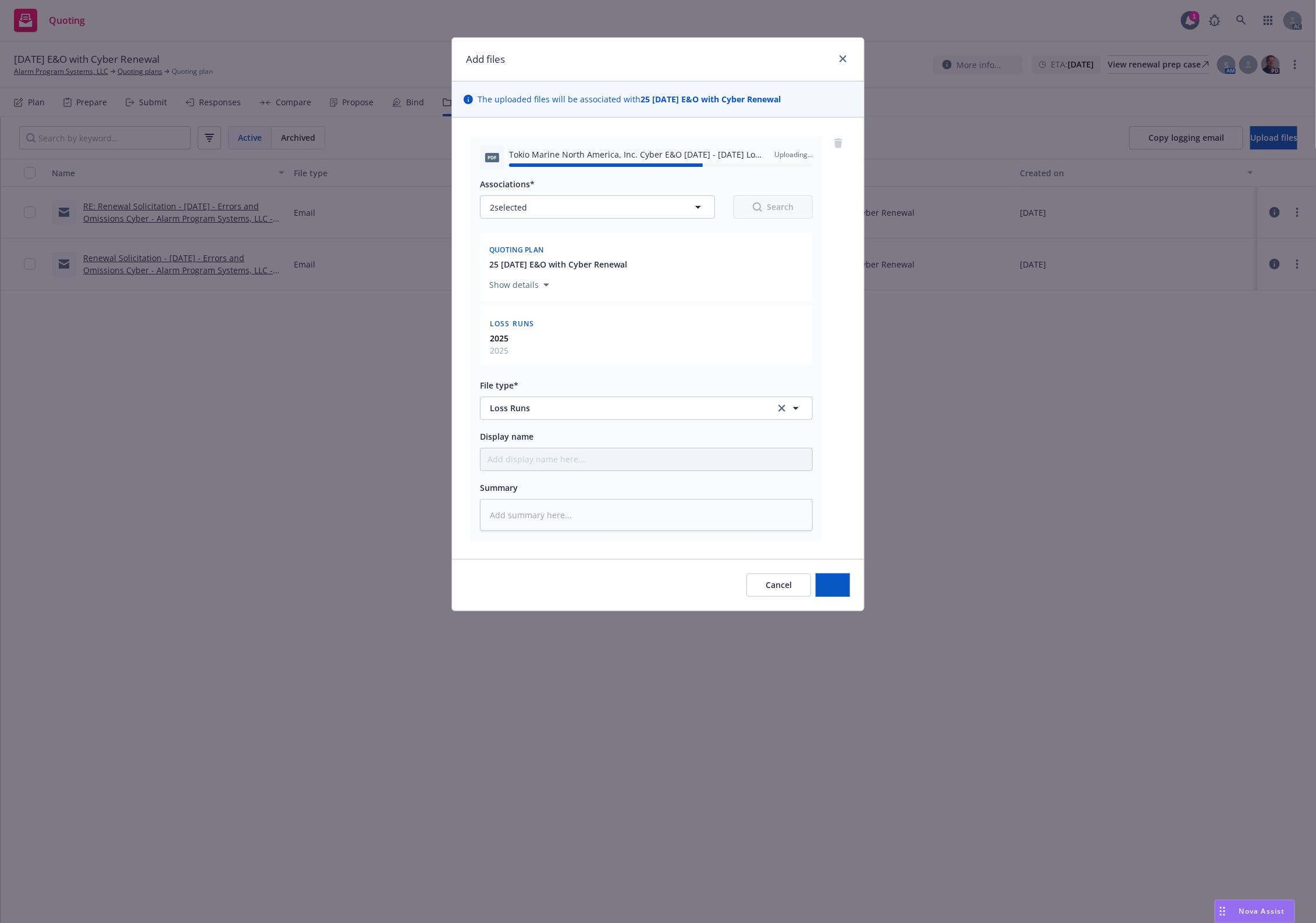
type textarea "x"
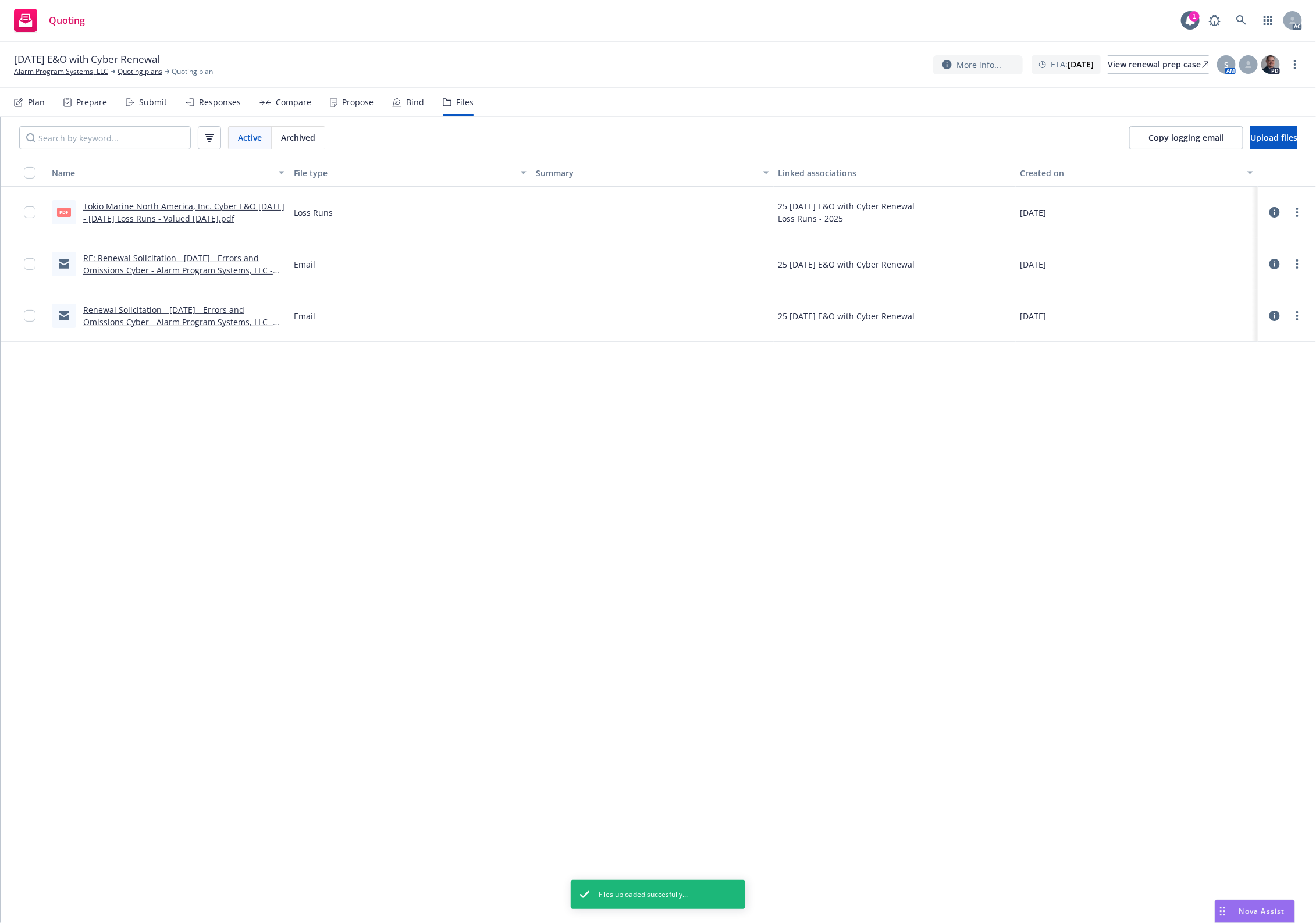
click at [648, 519] on div "Name File type Summary Linked associations Created on pdf Tokio Marine North Am…" at bounding box center [658, 541] width 1315 height 764
